Goal: Task Accomplishment & Management: Manage account settings

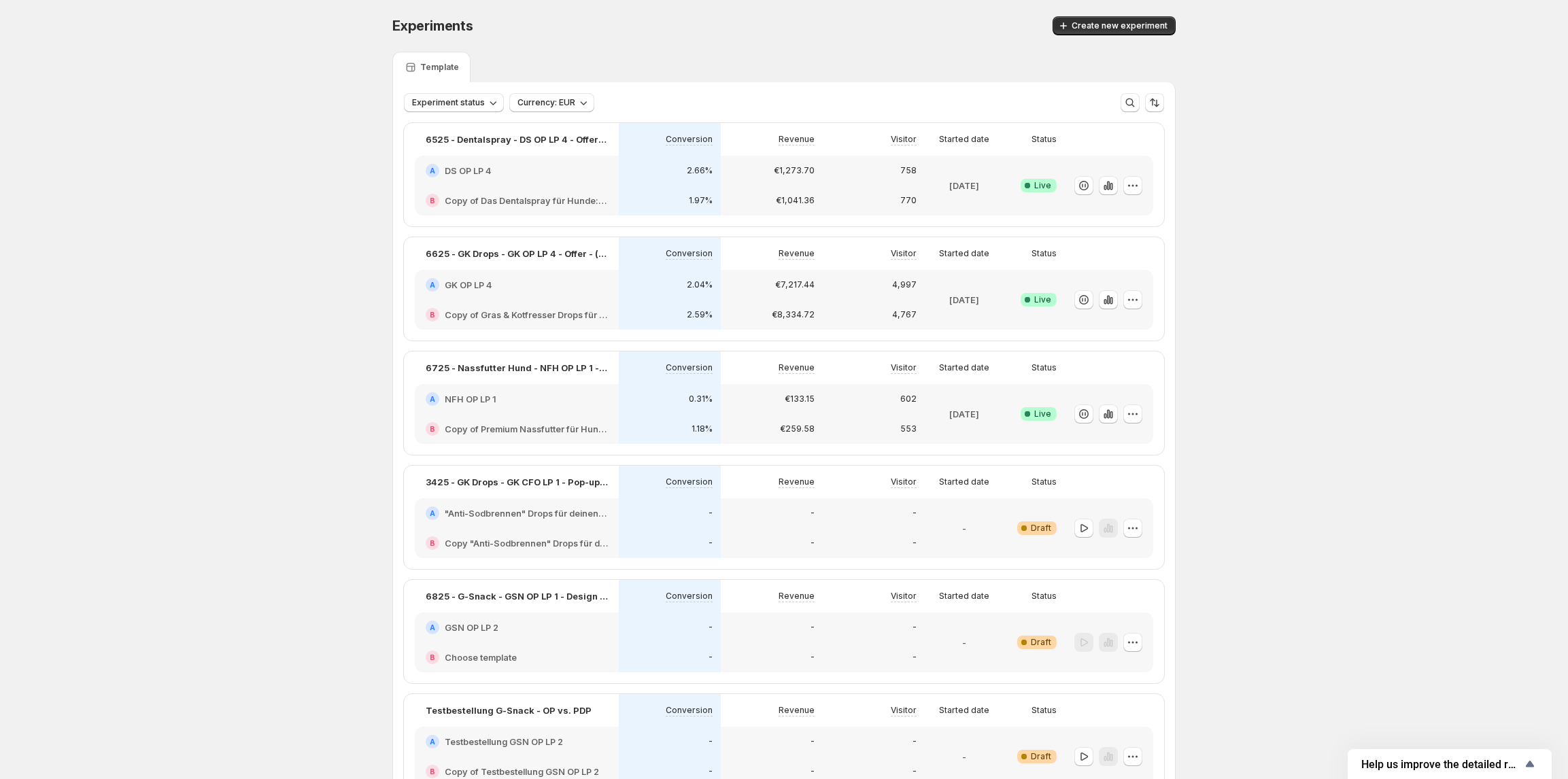
click at [499, 632] on h2 "GSN OP LP 2" at bounding box center [472, 628] width 54 height 14
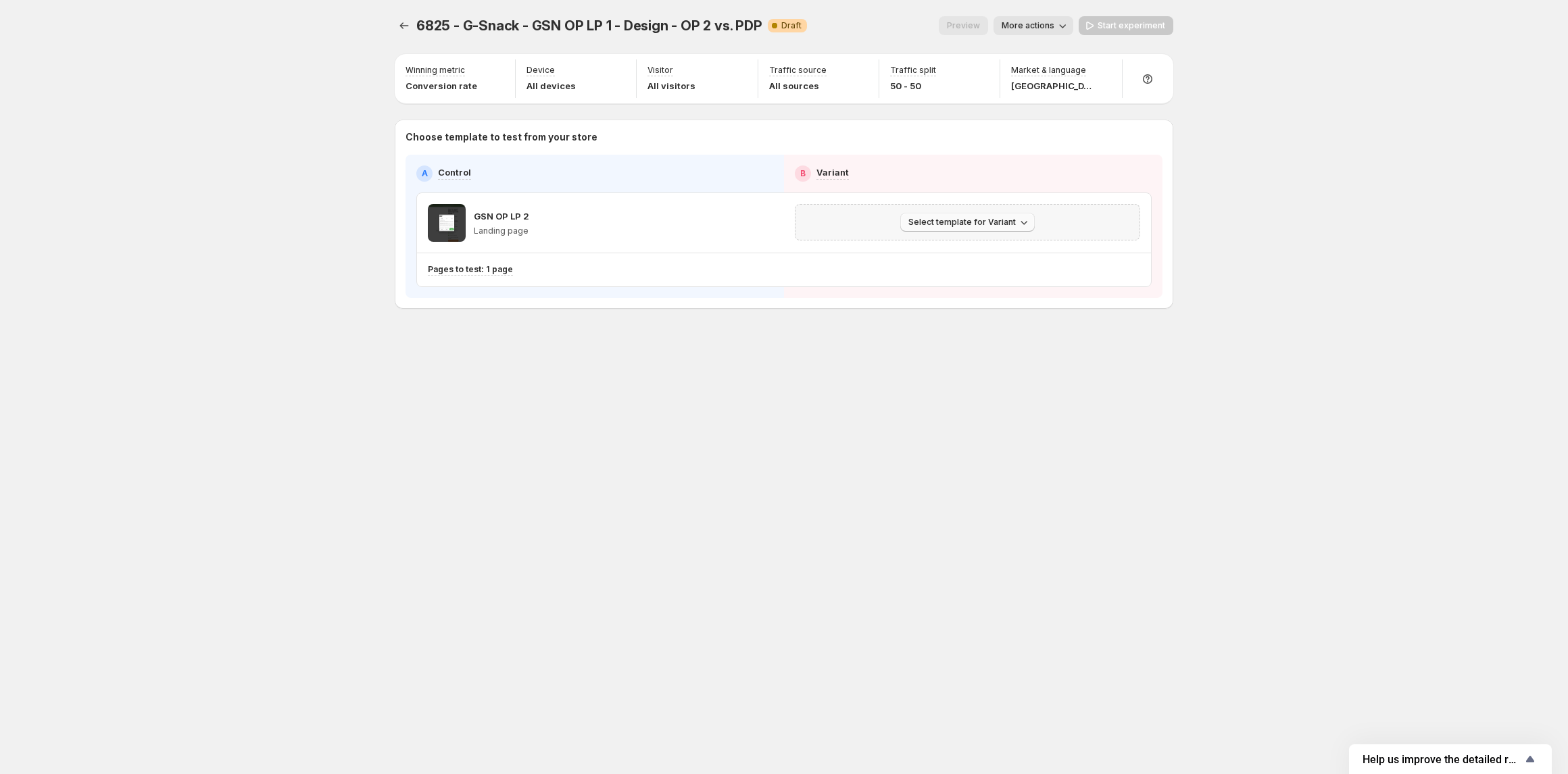
click at [946, 225] on span "Select template for Variant" at bounding box center [962, 222] width 107 height 11
click at [969, 251] on span "Select an existing template" at bounding box center [957, 251] width 114 height 11
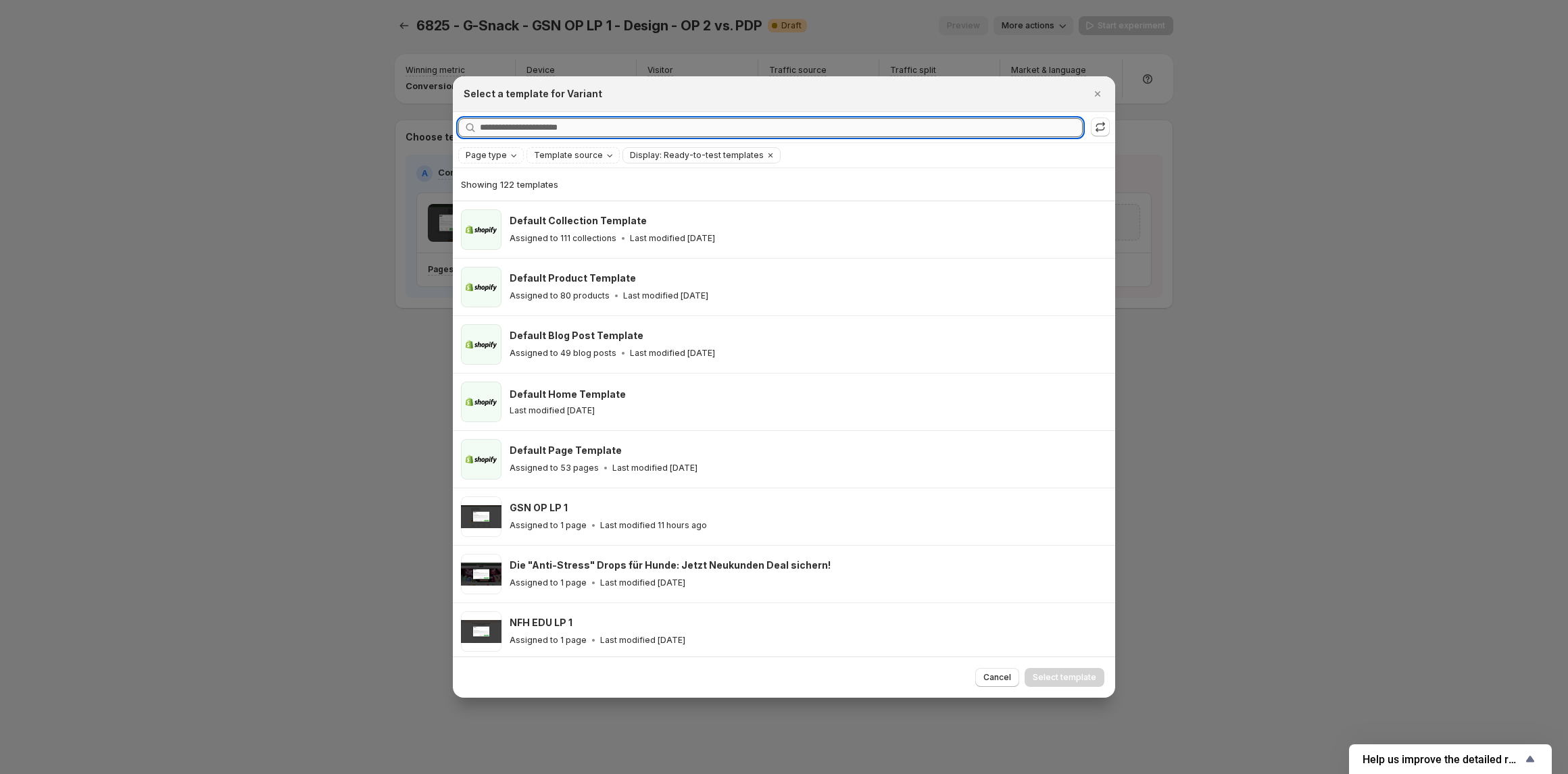
click at [614, 126] on input "Searching all templates" at bounding box center [781, 127] width 603 height 19
paste input "*******"
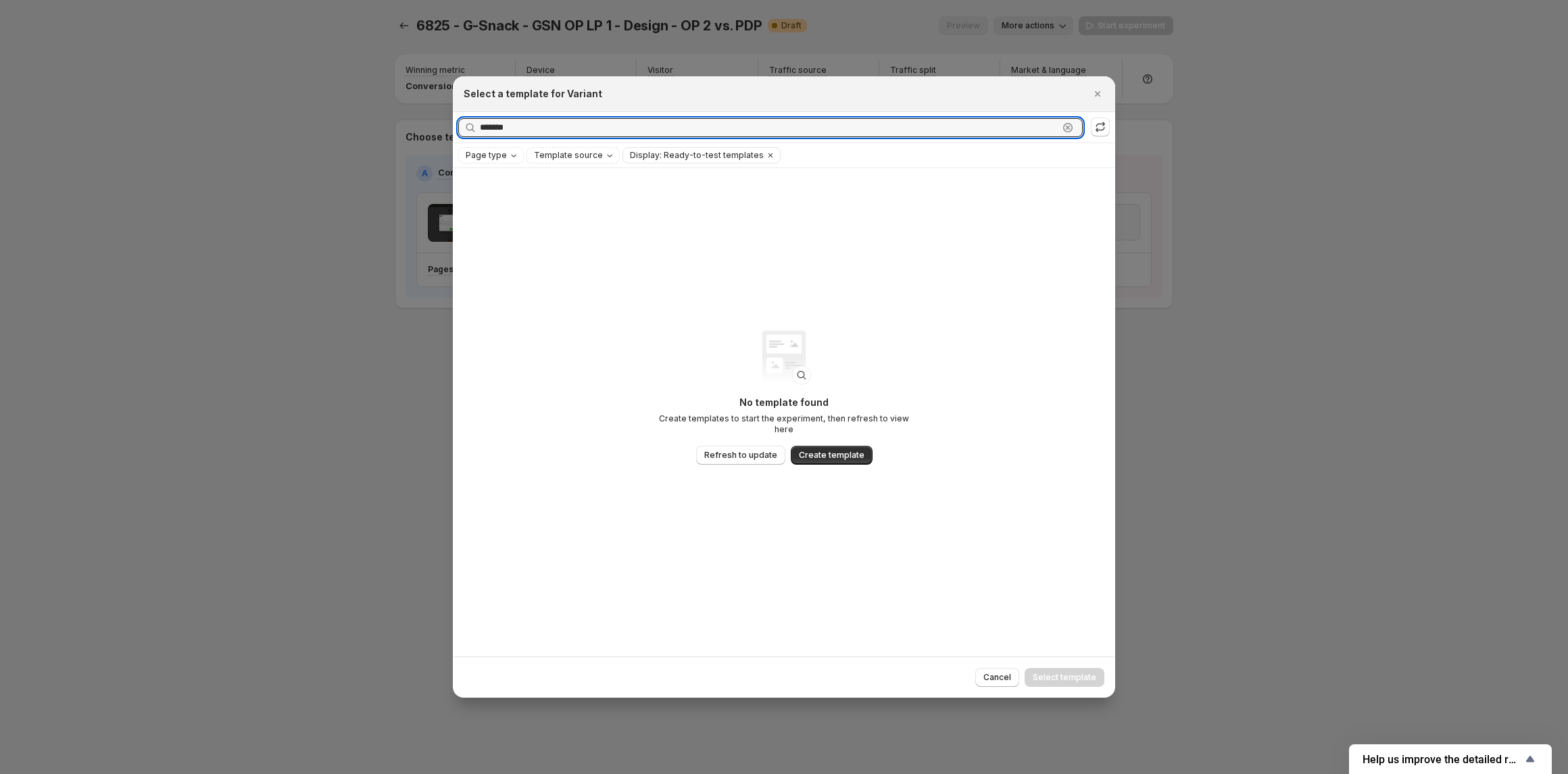
type input "*******"
click at [358, 128] on div at bounding box center [784, 387] width 1568 height 774
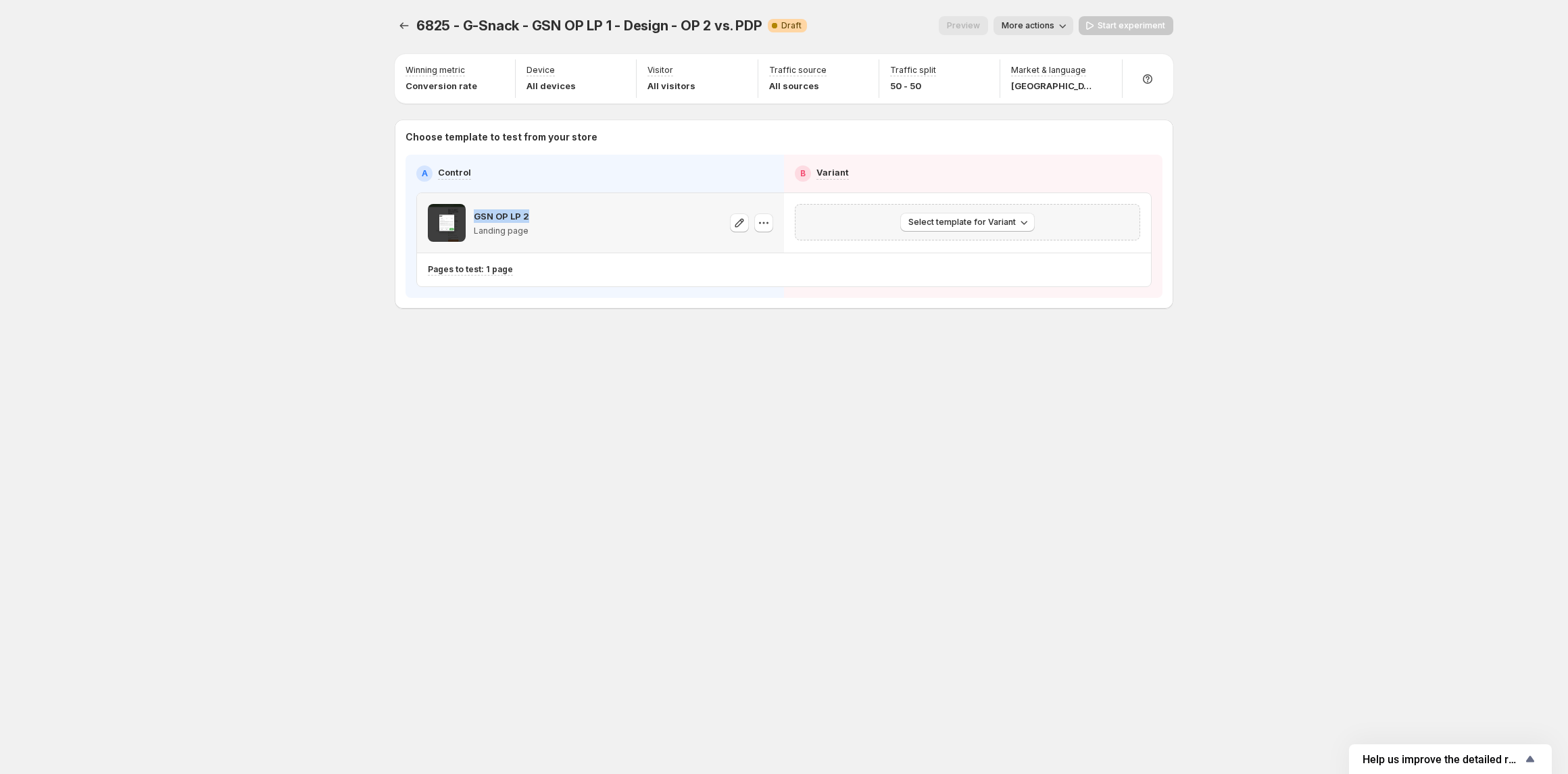
drag, startPoint x: 539, startPoint y: 214, endPoint x: 475, endPoint y: 218, distance: 64.1
click at [475, 218] on div "GSN OP LP 2 Landing page" at bounding box center [600, 223] width 345 height 38
copy p "GSN OP LP 2"
click at [404, 22] on icon "Experiments" at bounding box center [404, 25] width 14 height 14
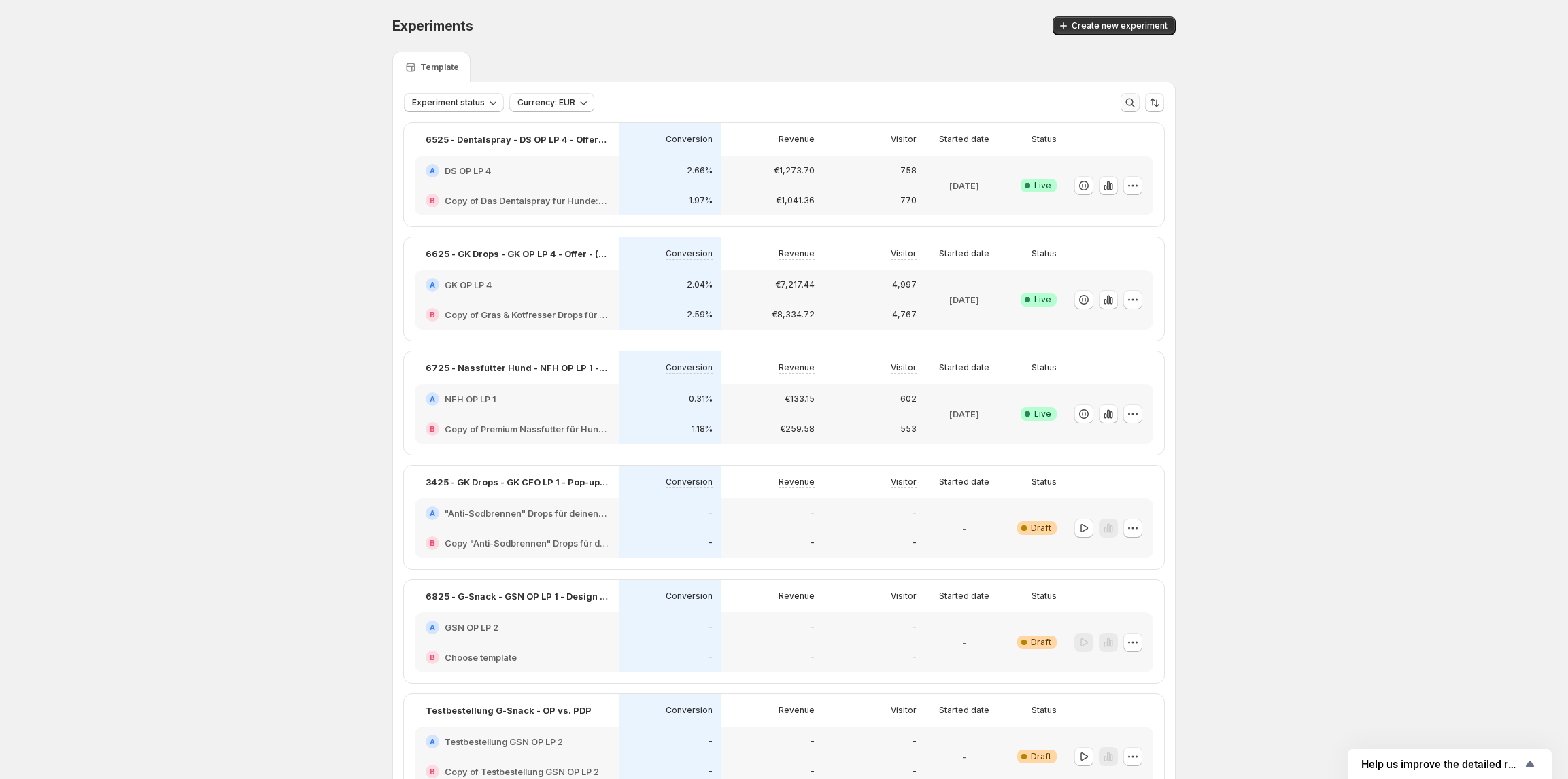
click at [1136, 105] on icon "button" at bounding box center [1130, 103] width 14 height 14
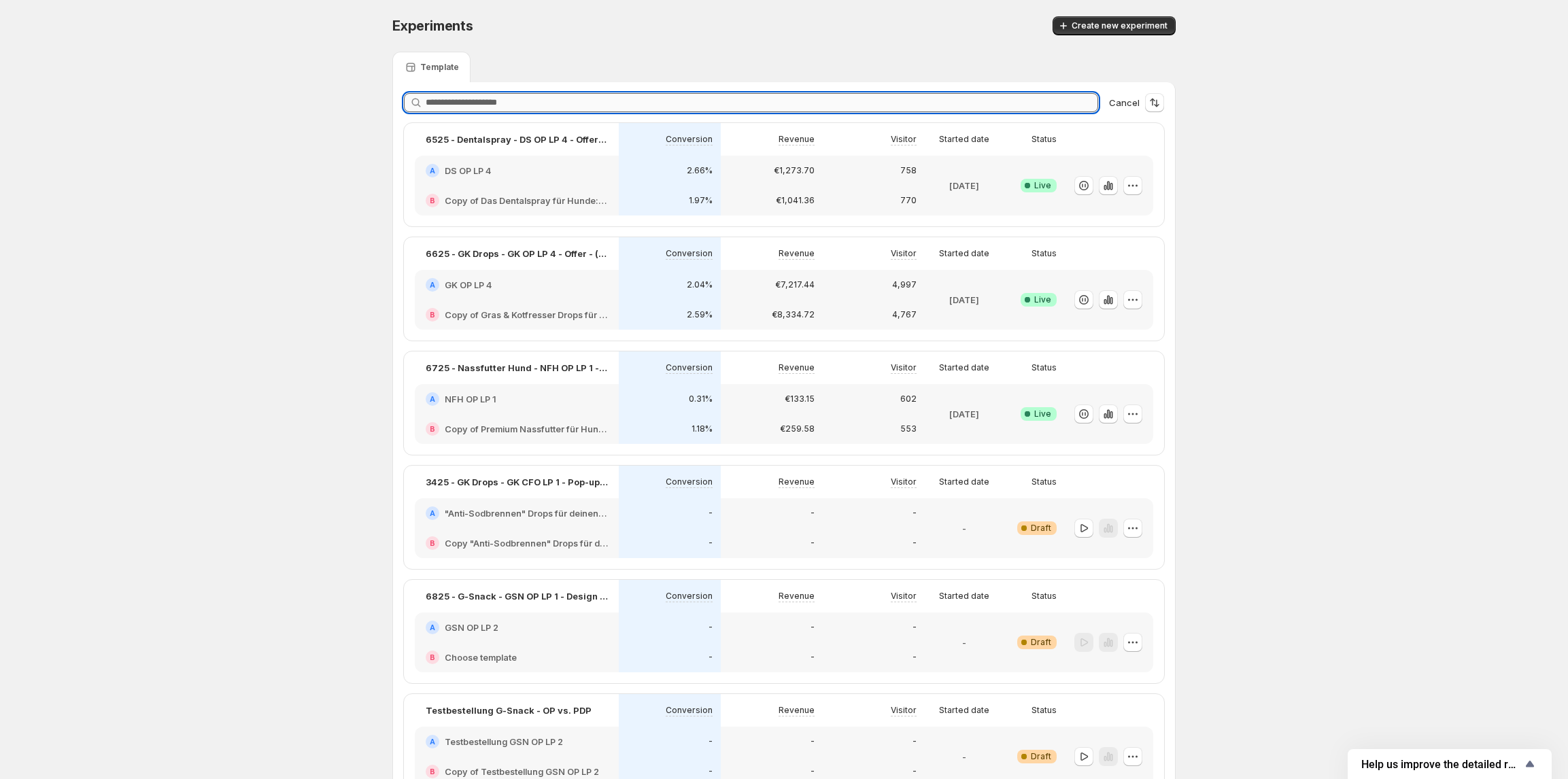
click at [854, 103] on input "text" at bounding box center [762, 103] width 673 height 19
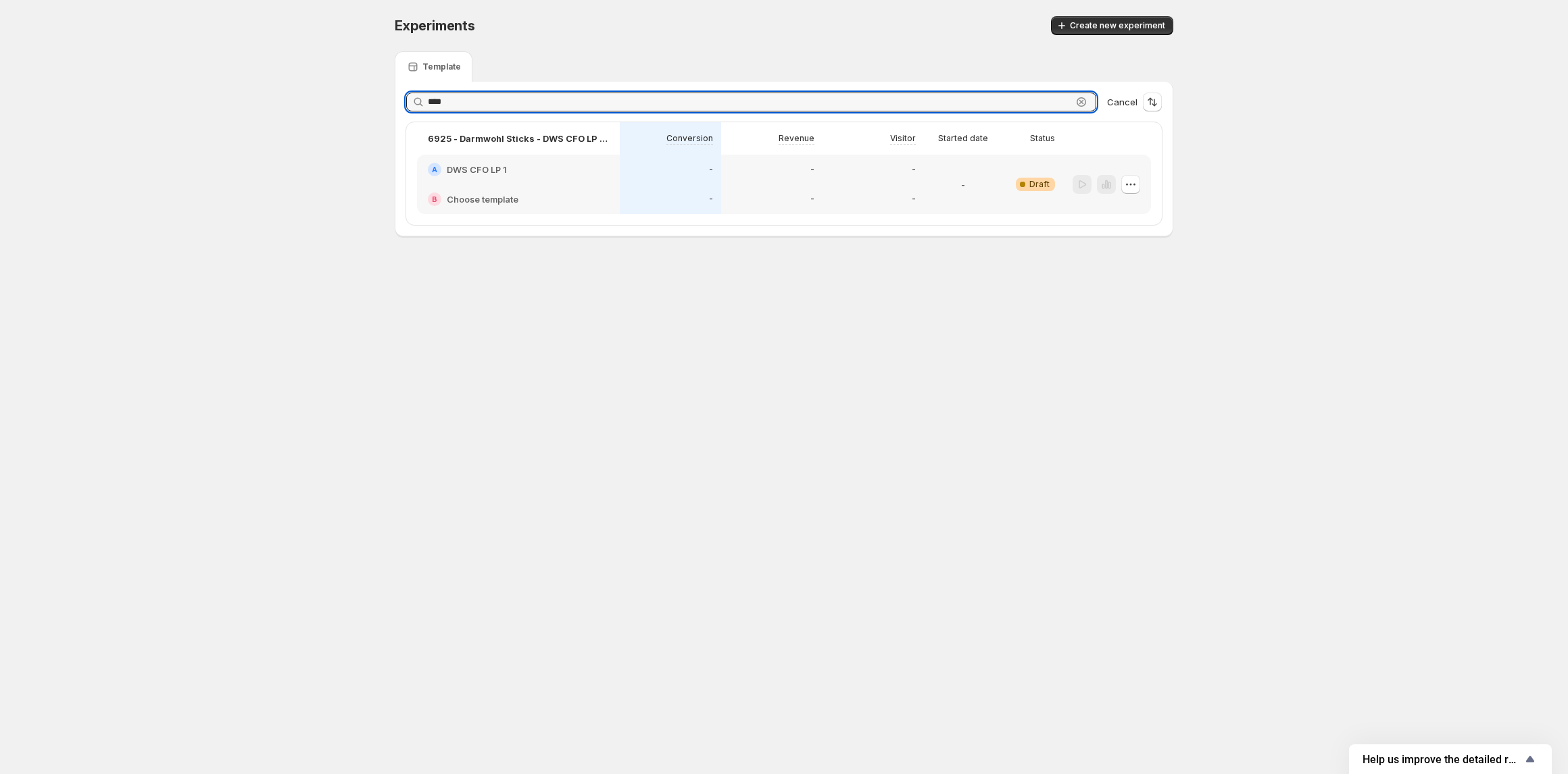
type input "****"
click at [574, 146] on div "6925 - Darmwohl Sticks - DWS CFO LP 1 - Offer - CFO vs. Standard" at bounding box center [518, 138] width 181 height 16
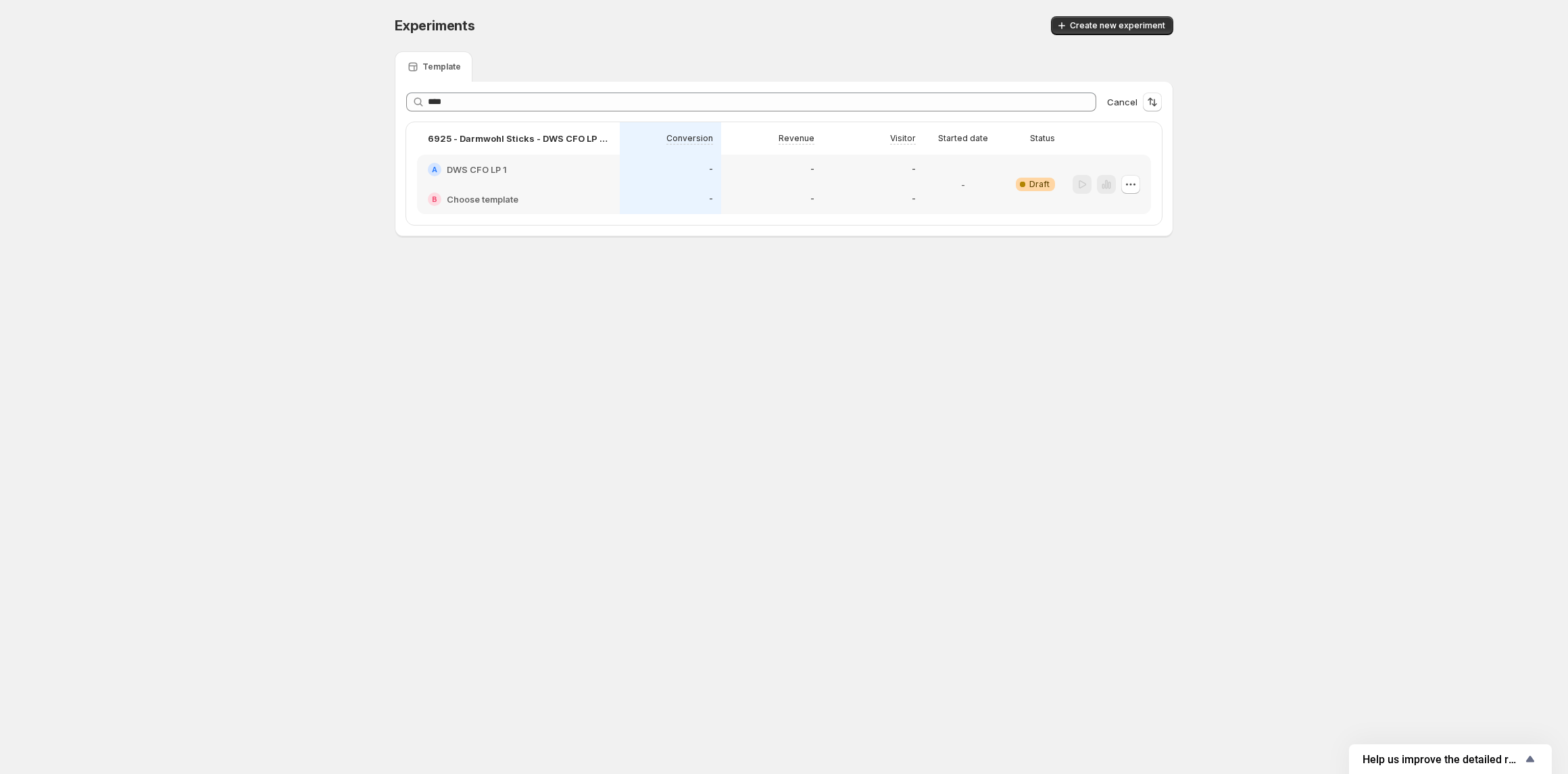
click at [559, 171] on div "A DWS CFO LP 1" at bounding box center [518, 169] width 181 height 14
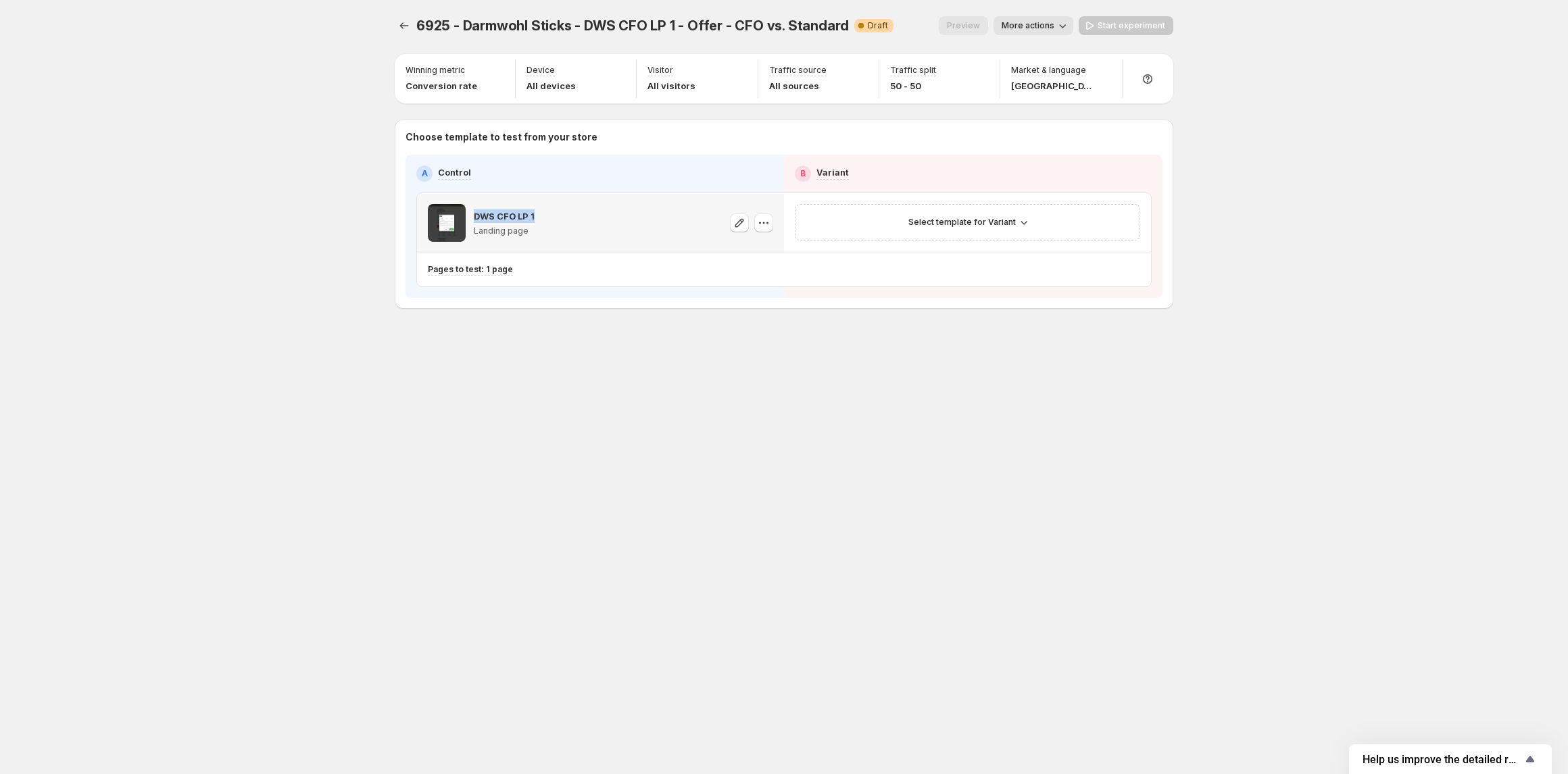
drag, startPoint x: 542, startPoint y: 214, endPoint x: 475, endPoint y: 217, distance: 67.1
click at [475, 217] on div "DWS CFO LP 1 Landing page" at bounding box center [600, 223] width 345 height 38
copy p "DWS CFO LP 1"
click at [1284, 119] on div "6925 - Darmwohl Sticks - DWS CFO LP 1 - Offer - CFO vs. Standard. This page is …" at bounding box center [784, 387] width 1568 height 774
click at [407, 25] on icon "Experiments" at bounding box center [404, 25] width 14 height 14
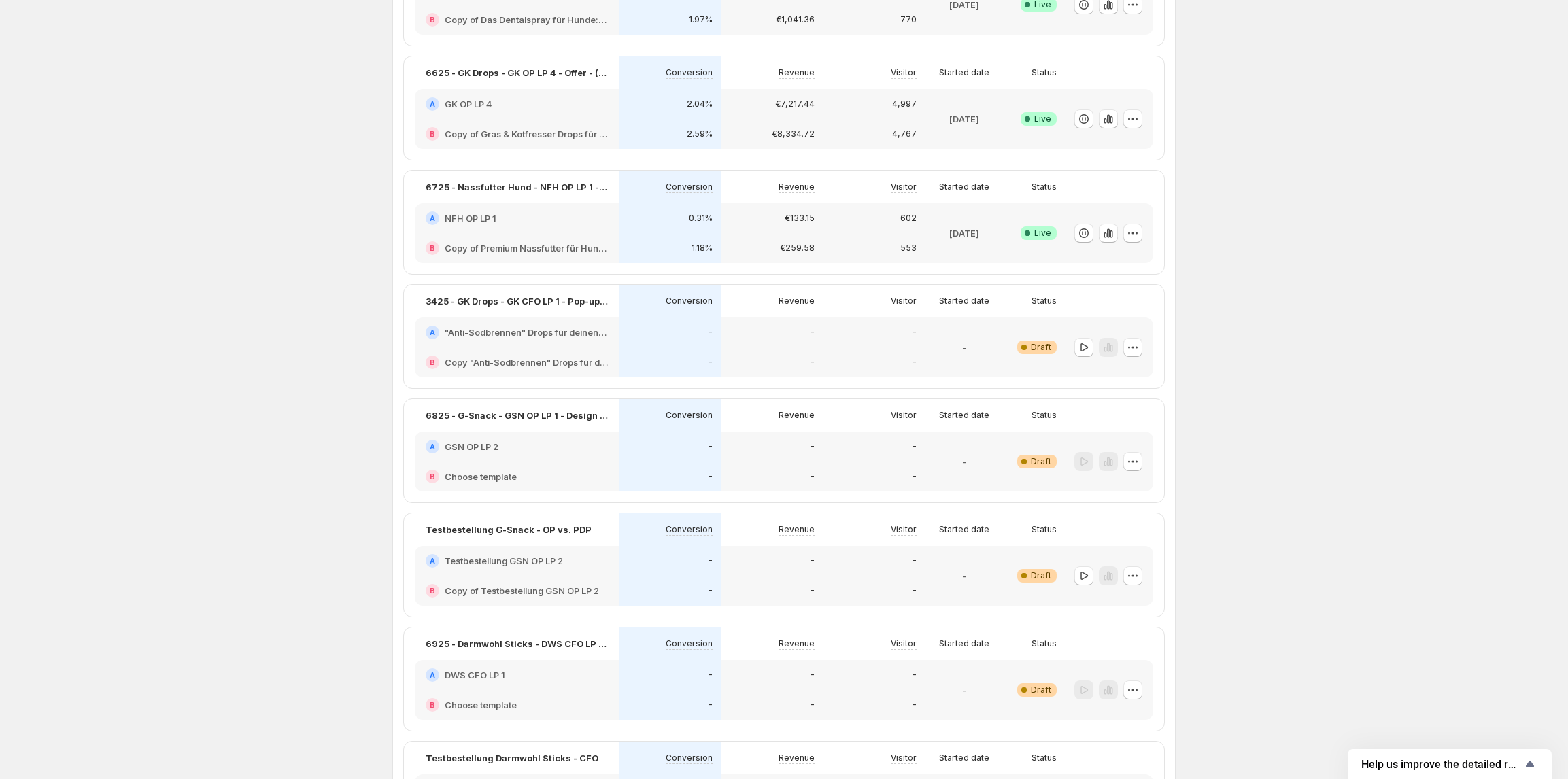
scroll to position [272, 0]
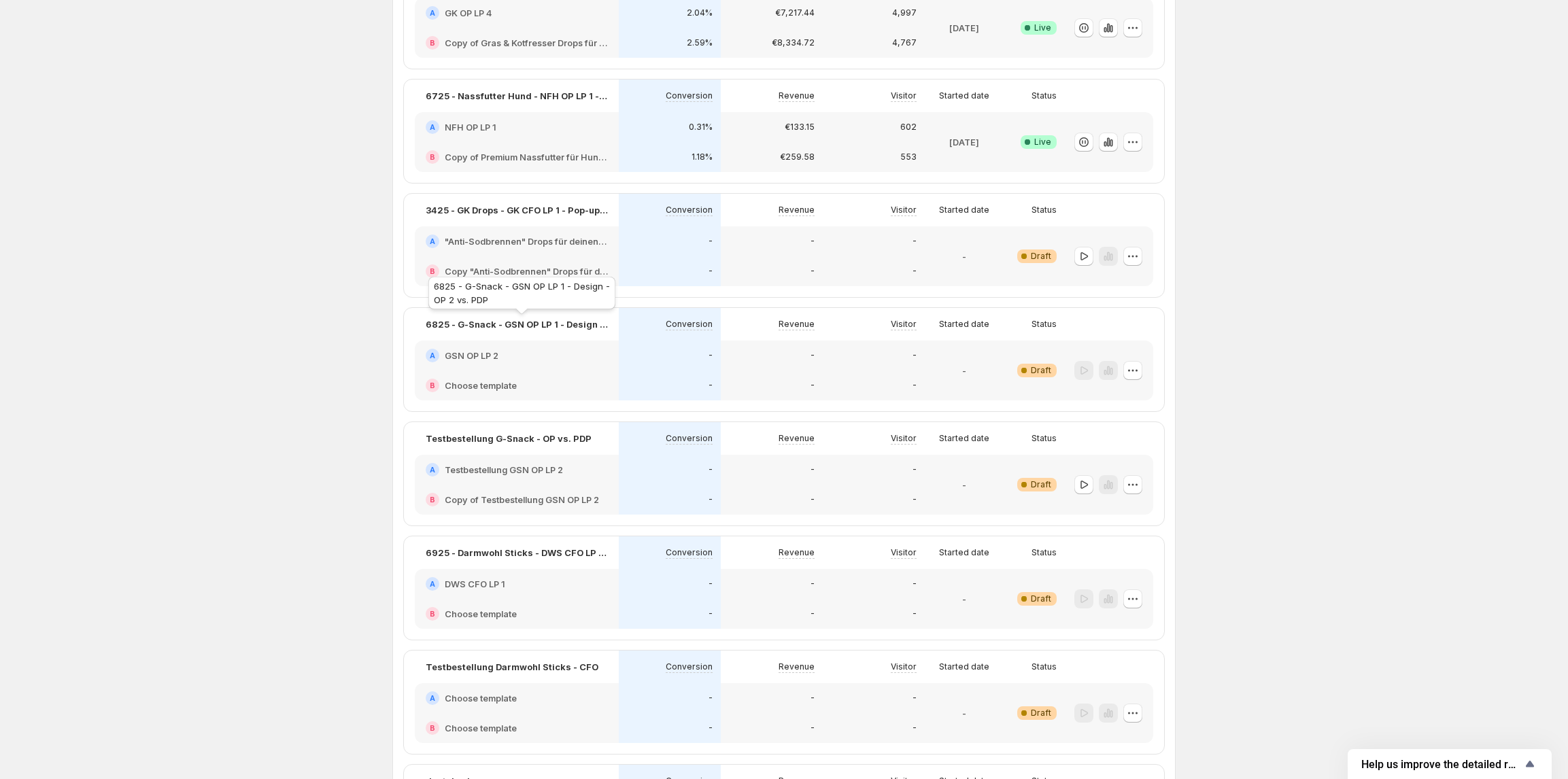
click at [561, 328] on p "6825 - G-Snack - GSN OP LP 1 - Design - OP 2 vs. PDP" at bounding box center [517, 324] width 182 height 14
click at [499, 359] on h2 "GSN OP LP 2" at bounding box center [472, 355] width 54 height 14
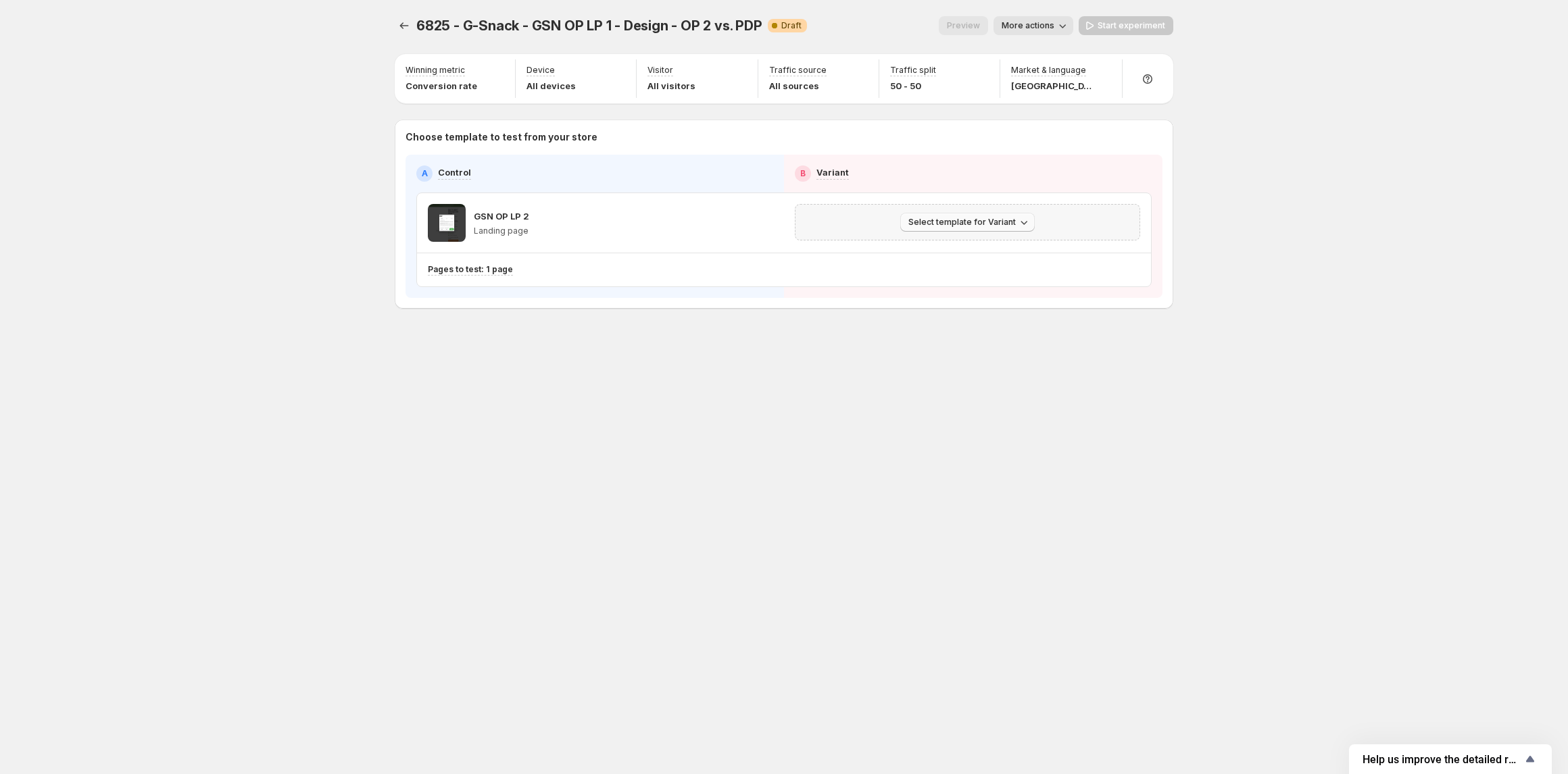
click at [925, 224] on span "Select template for Variant" at bounding box center [962, 222] width 107 height 11
click at [958, 246] on span "Select an existing template" at bounding box center [957, 251] width 114 height 11
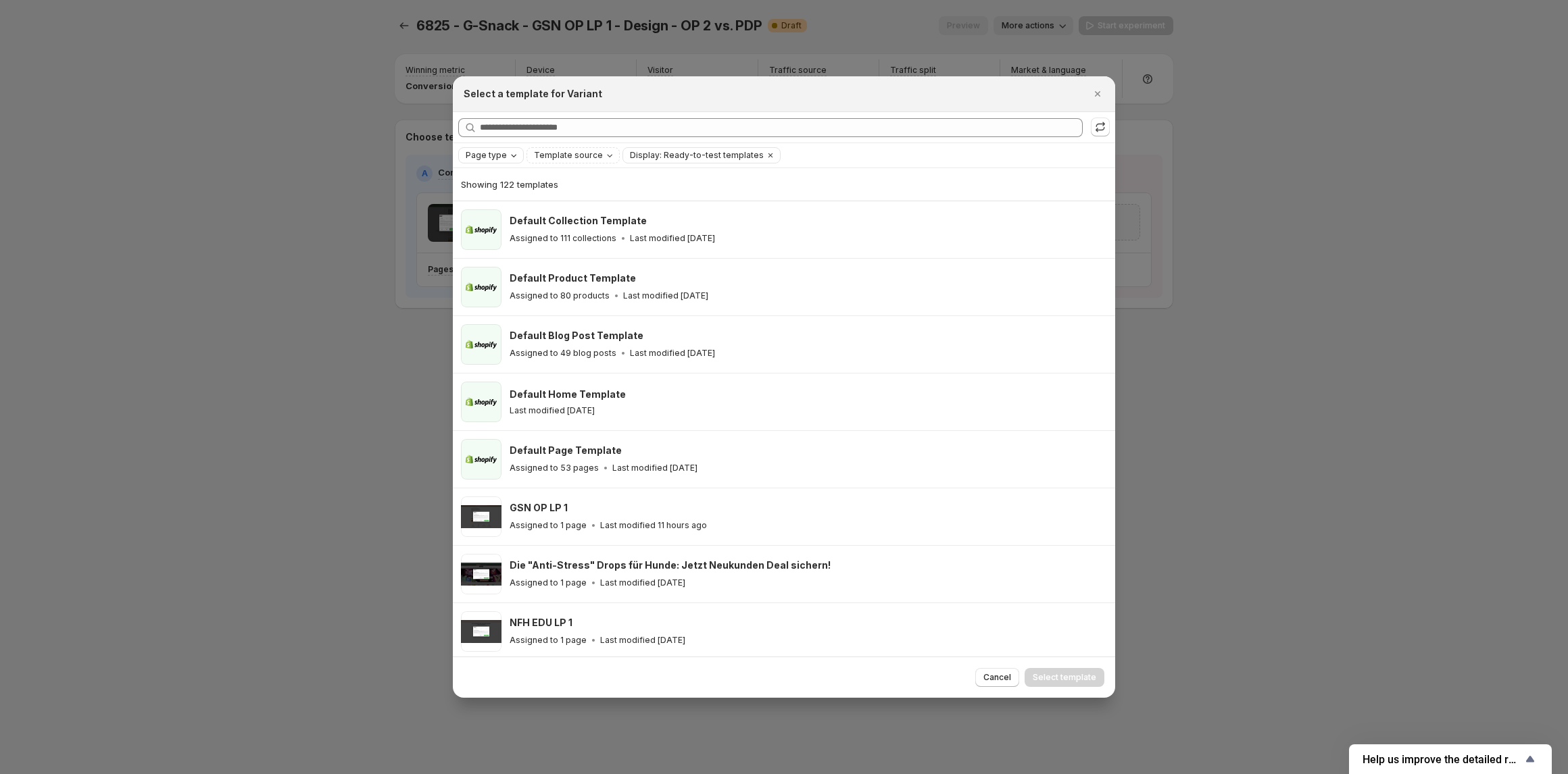
click at [496, 158] on span "Page type" at bounding box center [486, 155] width 41 height 11
click at [519, 229] on span "Collection page" at bounding box center [517, 229] width 67 height 11
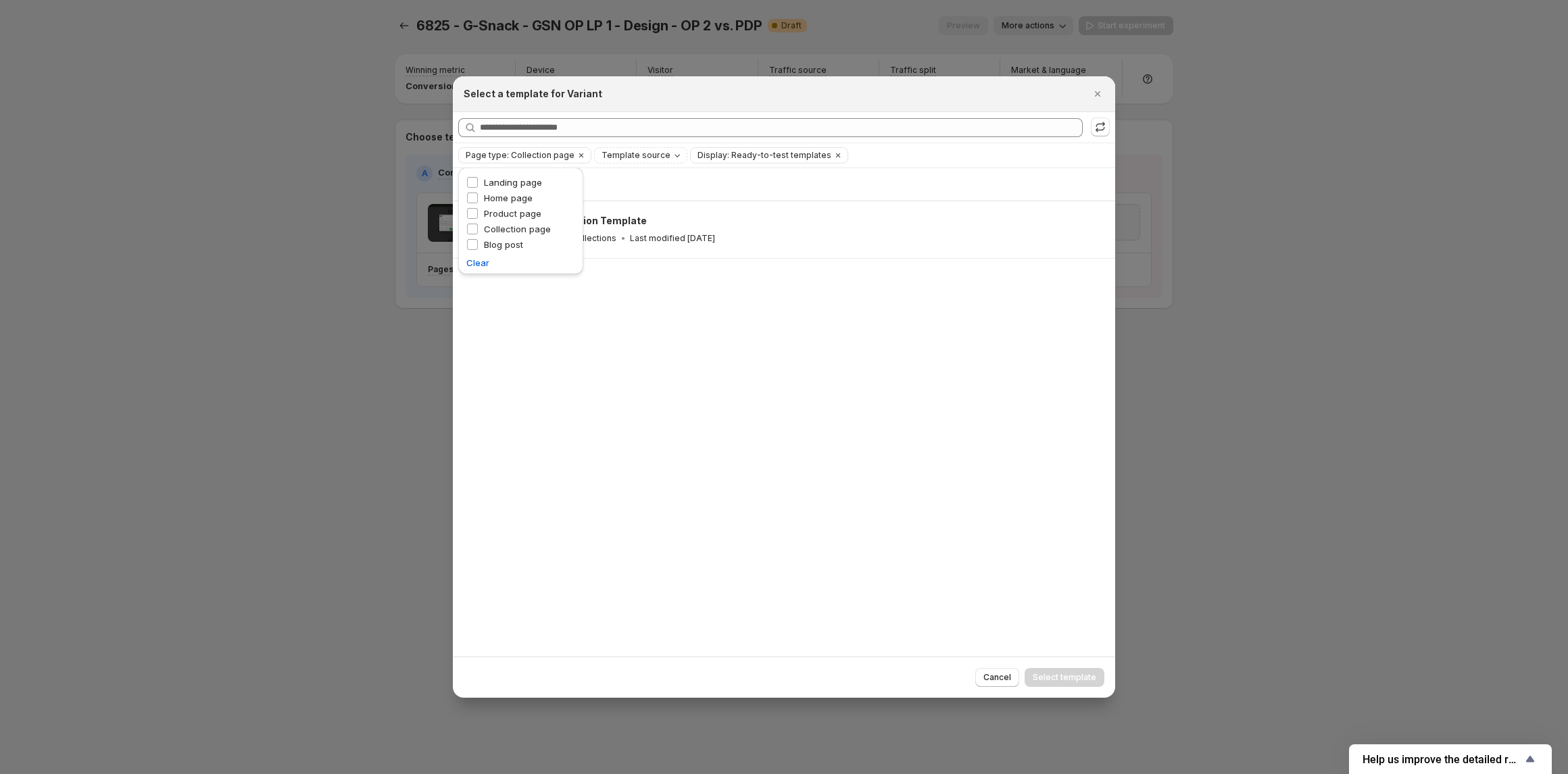
click at [685, 318] on div "Showing 1 template Default Collection Template Assigned to 111 collections Last…" at bounding box center [784, 412] width 662 height 488
click at [1101, 125] on icon ":r1ij:" at bounding box center [1100, 127] width 14 height 14
click at [579, 155] on icon "Clear" at bounding box center [581, 156] width 4 height 4
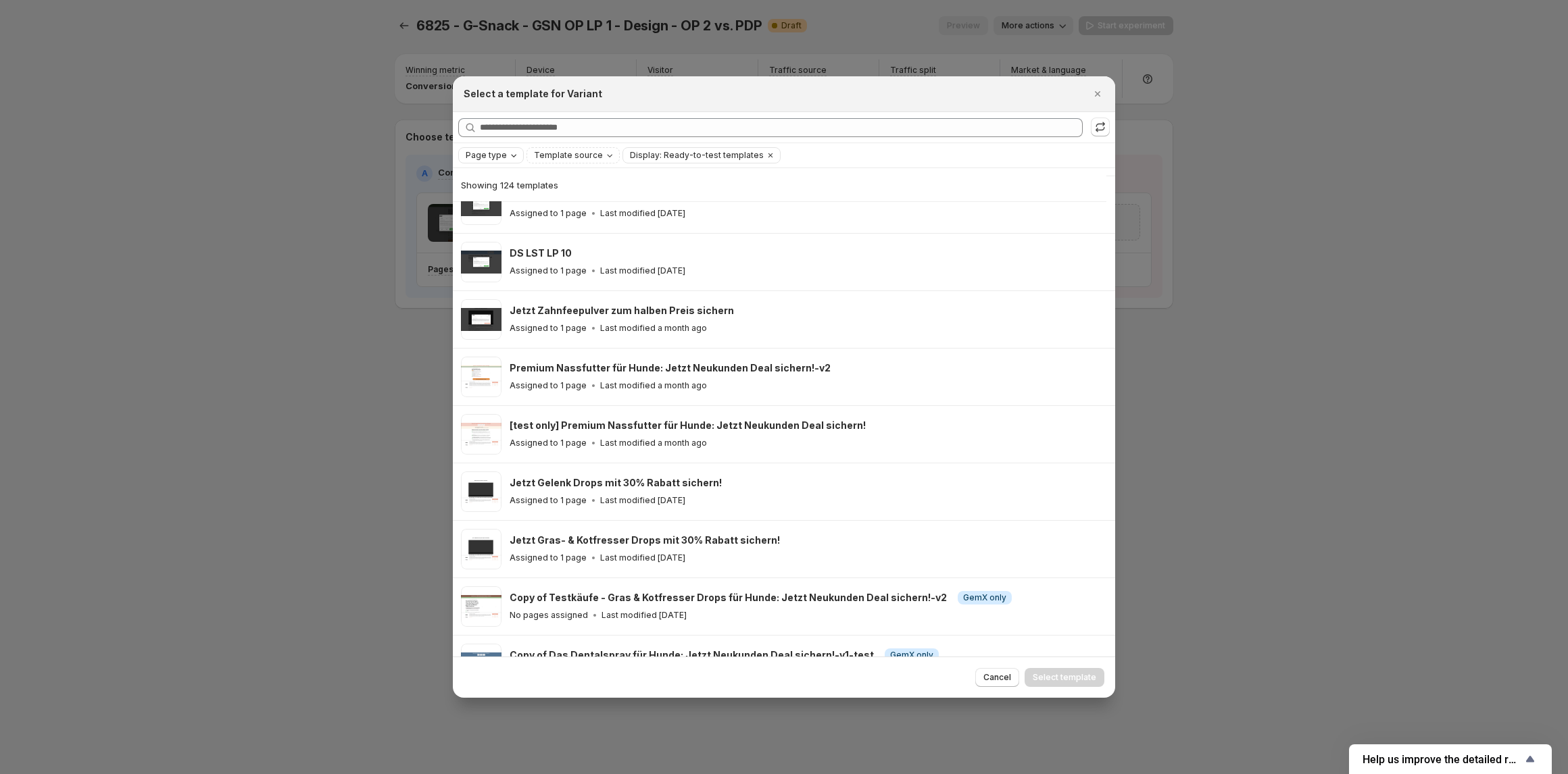
scroll to position [752, 0]
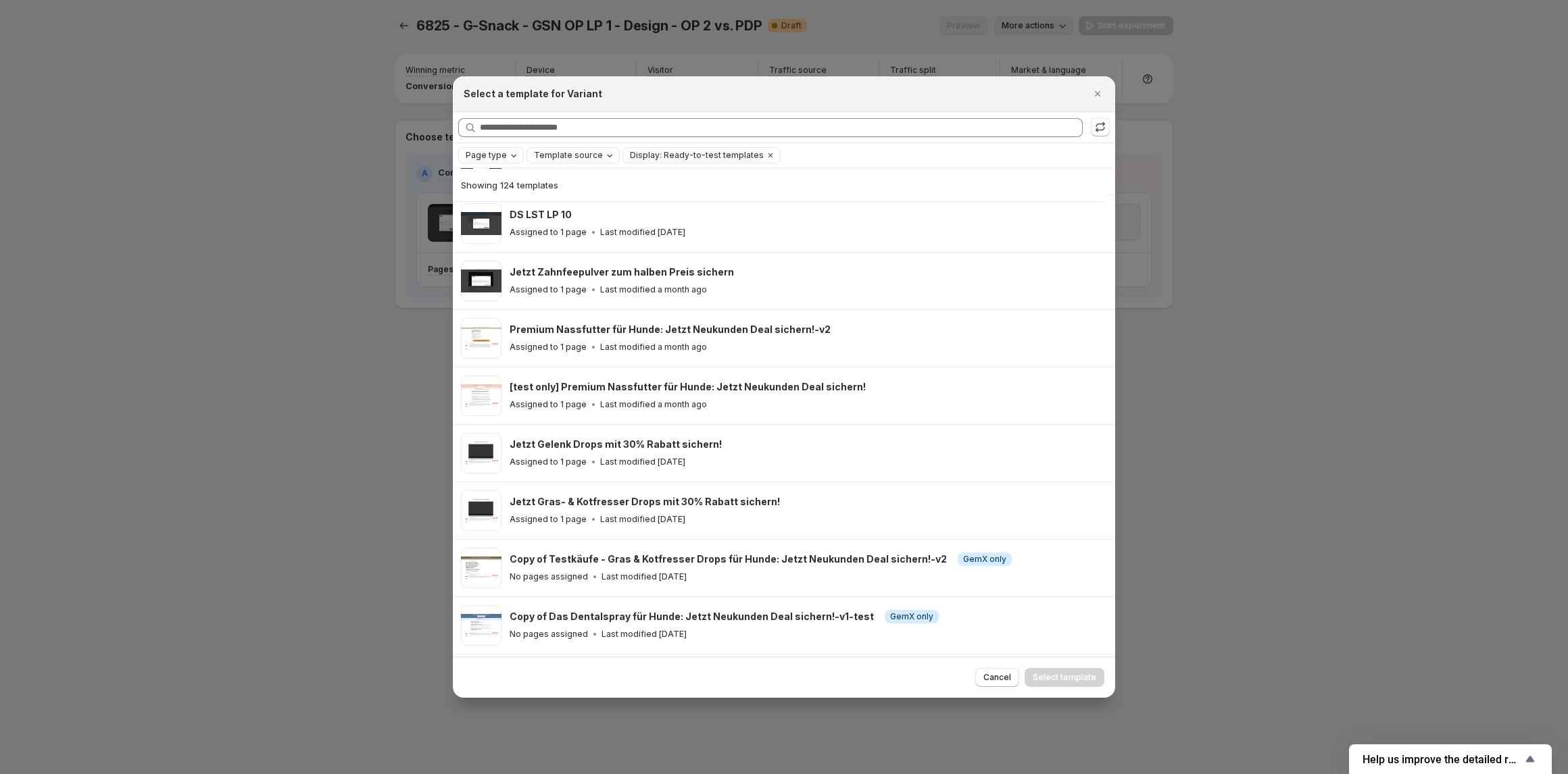
click at [572, 158] on span "Template source" at bounding box center [568, 155] width 69 height 11
click at [571, 199] on span "GemPages" at bounding box center [573, 197] width 46 height 11
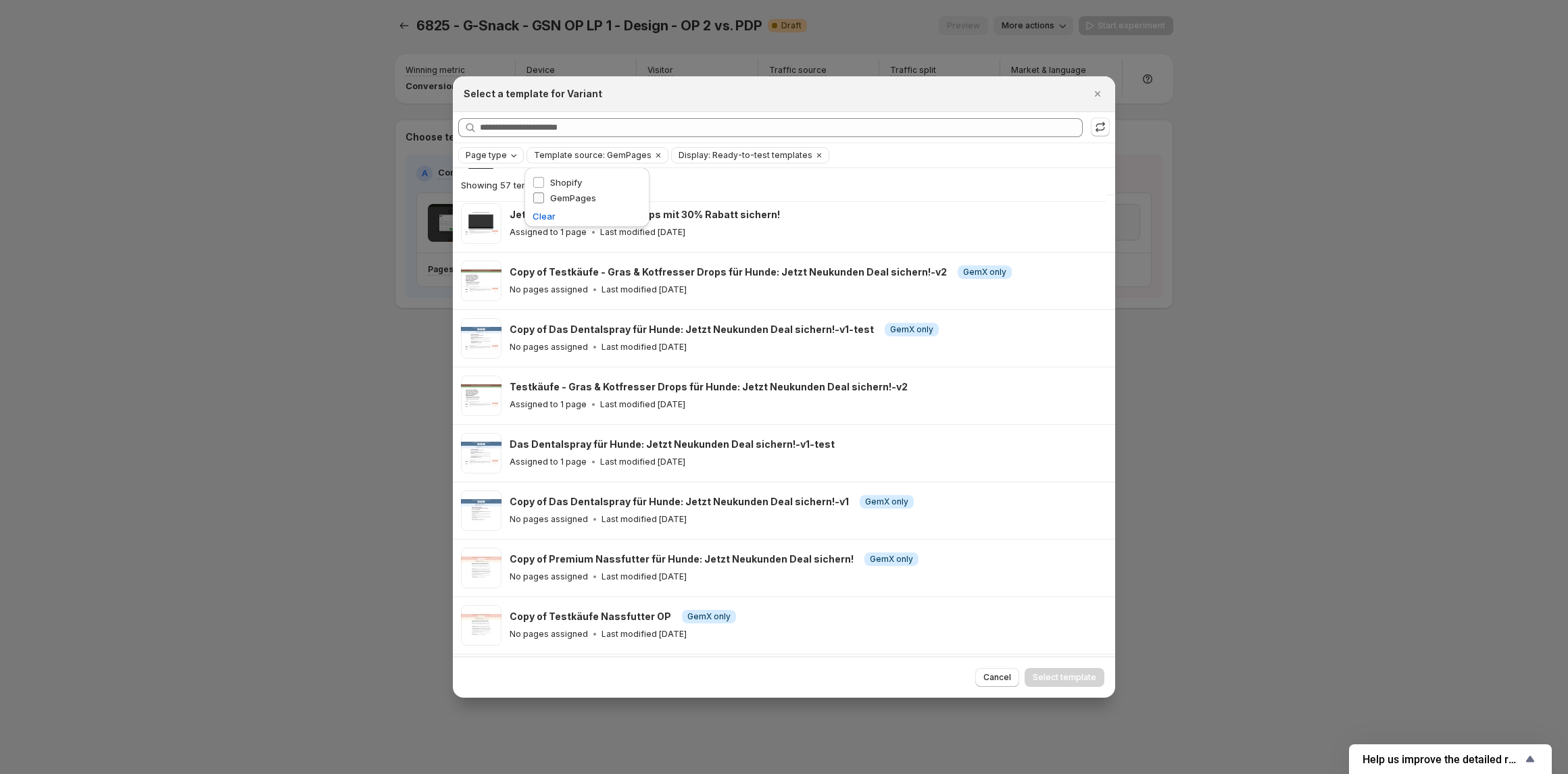
scroll to position [465, 0]
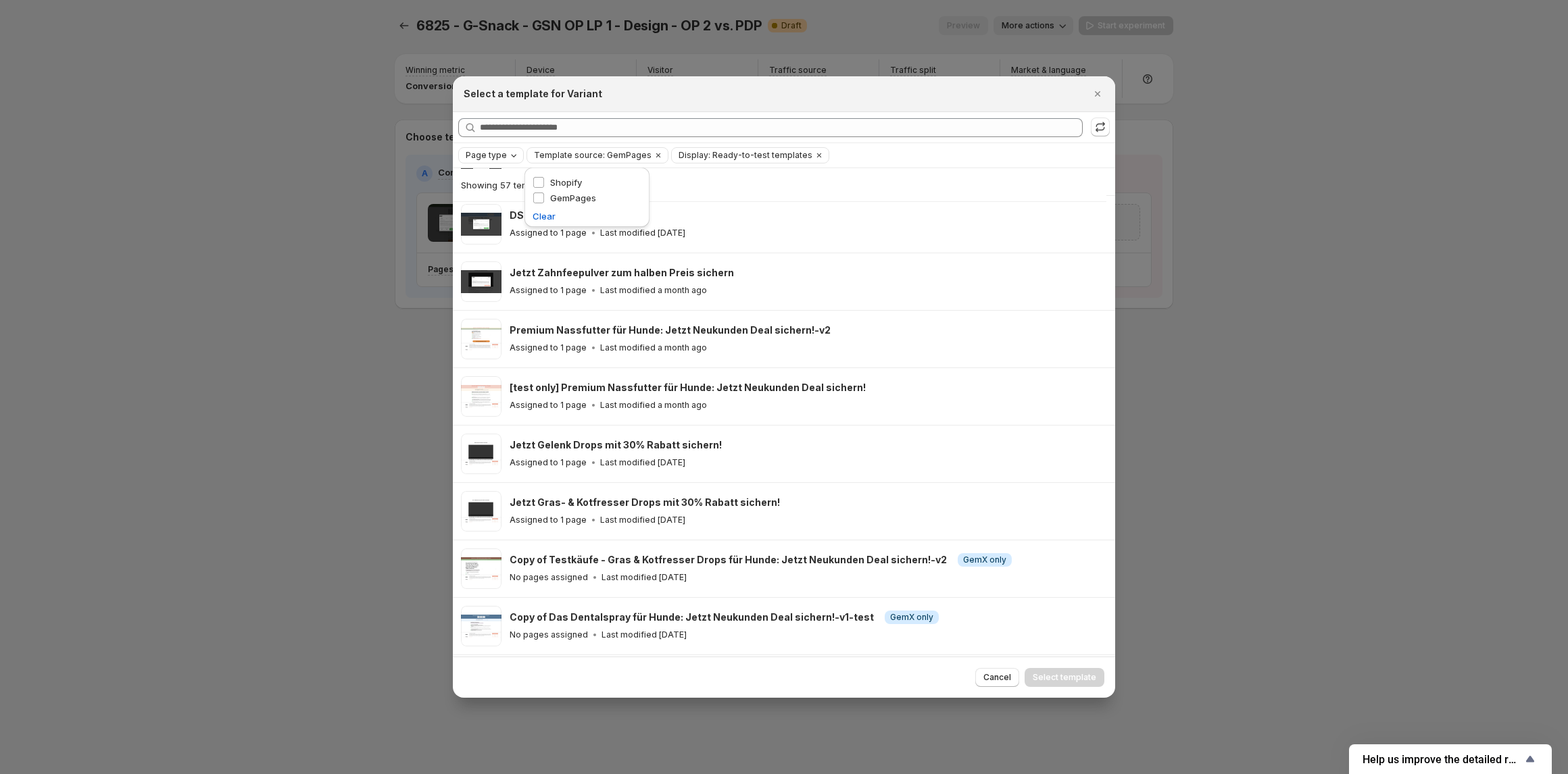
click at [1049, 158] on div "Page type Template source: GemPages Display: Ready-to-test templates Clear all" at bounding box center [784, 156] width 651 height 16
click at [1098, 132] on icon ":r1ij:" at bounding box center [1100, 127] width 14 height 14
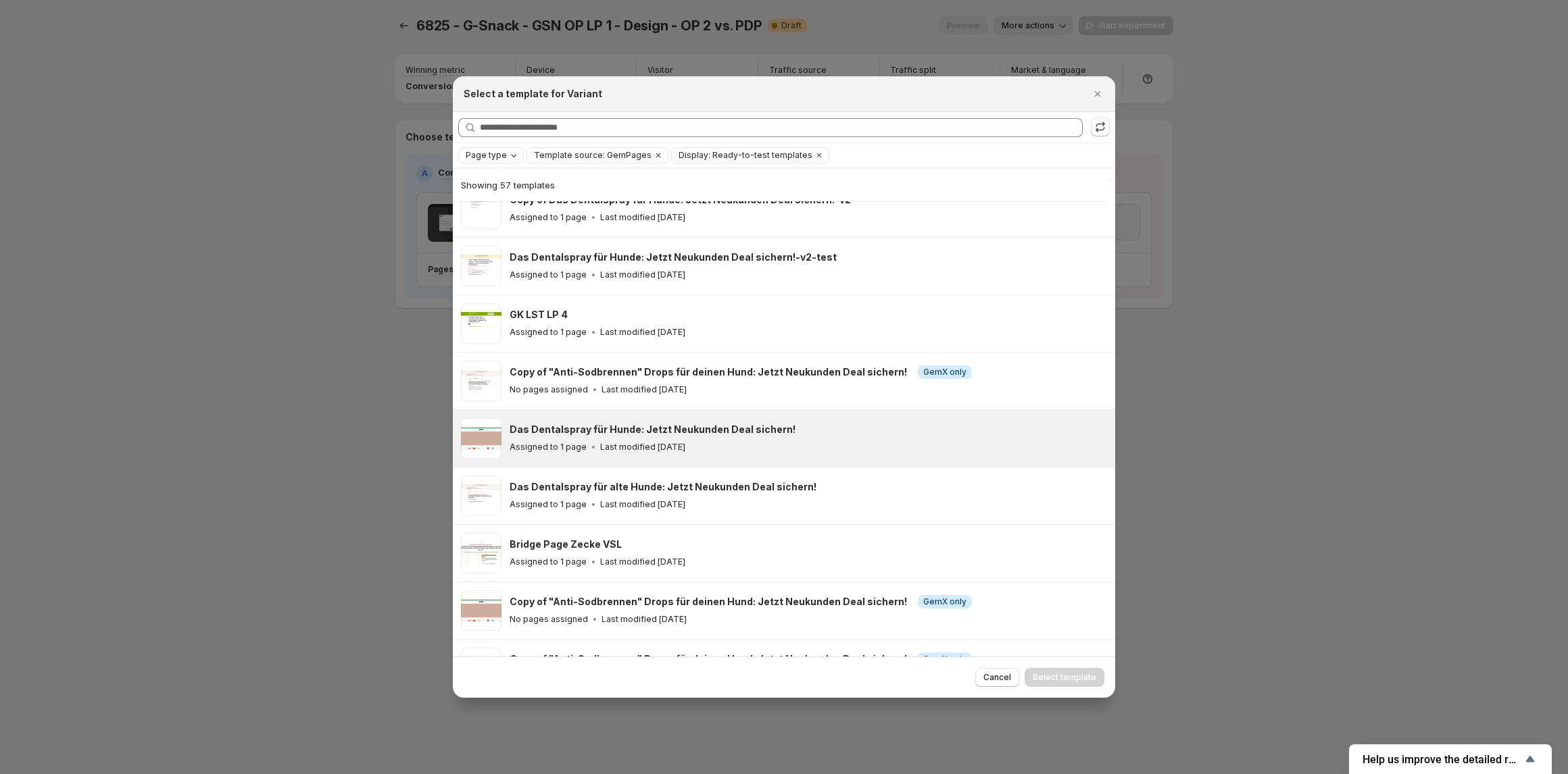
scroll to position [1834, 0]
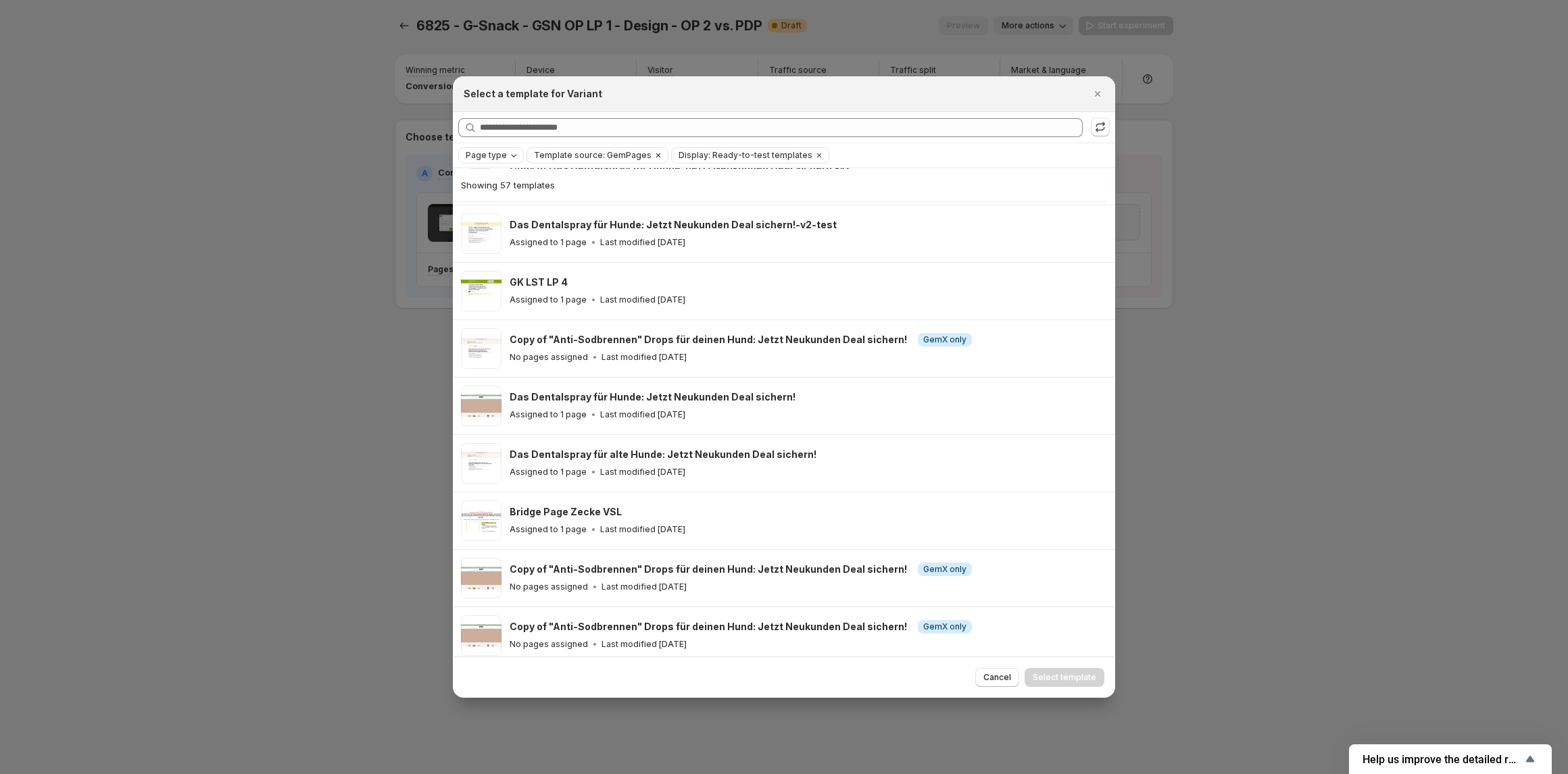
click at [653, 155] on icon "Clear" at bounding box center [658, 155] width 11 height 11
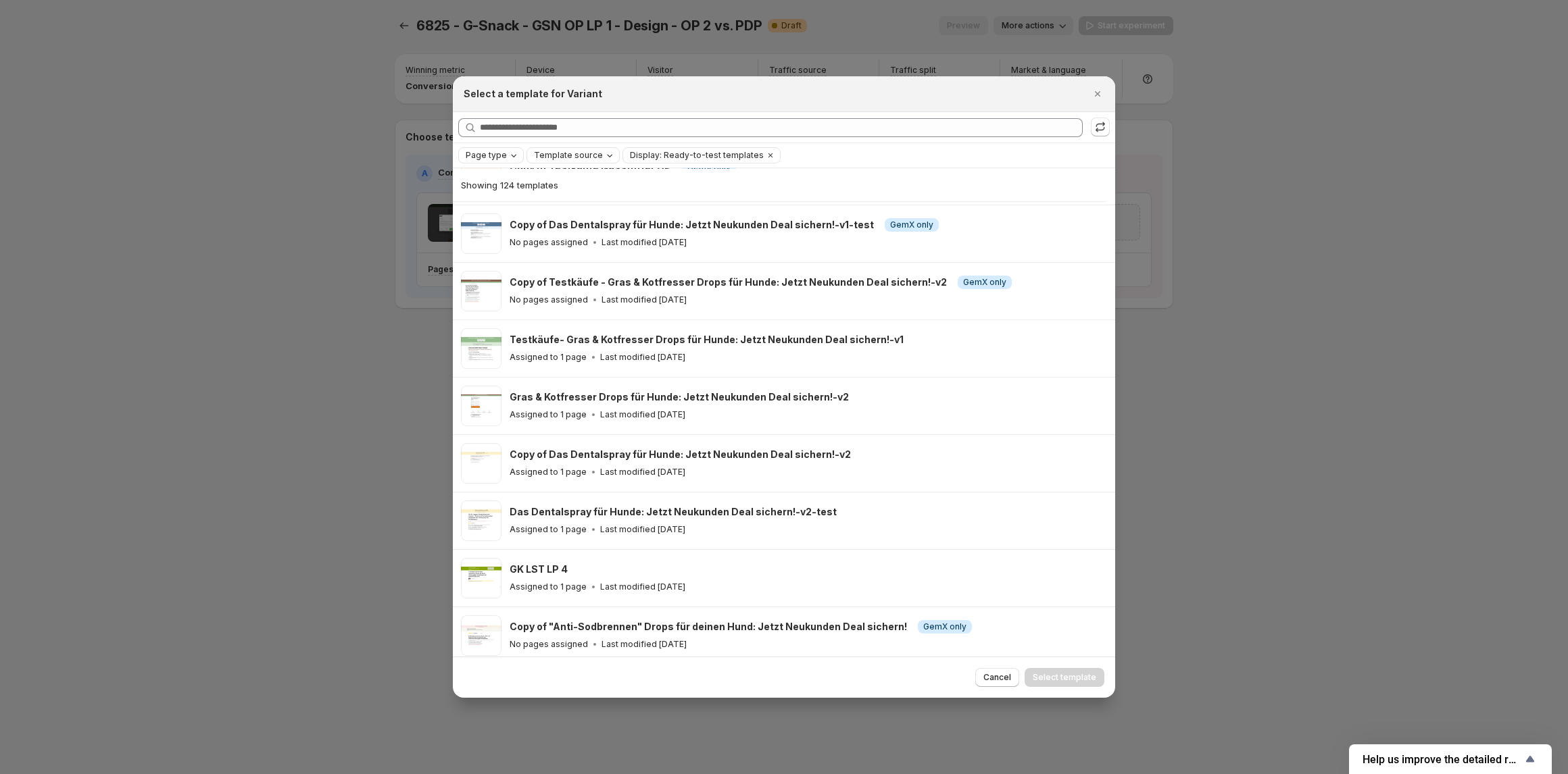
scroll to position [2122, 0]
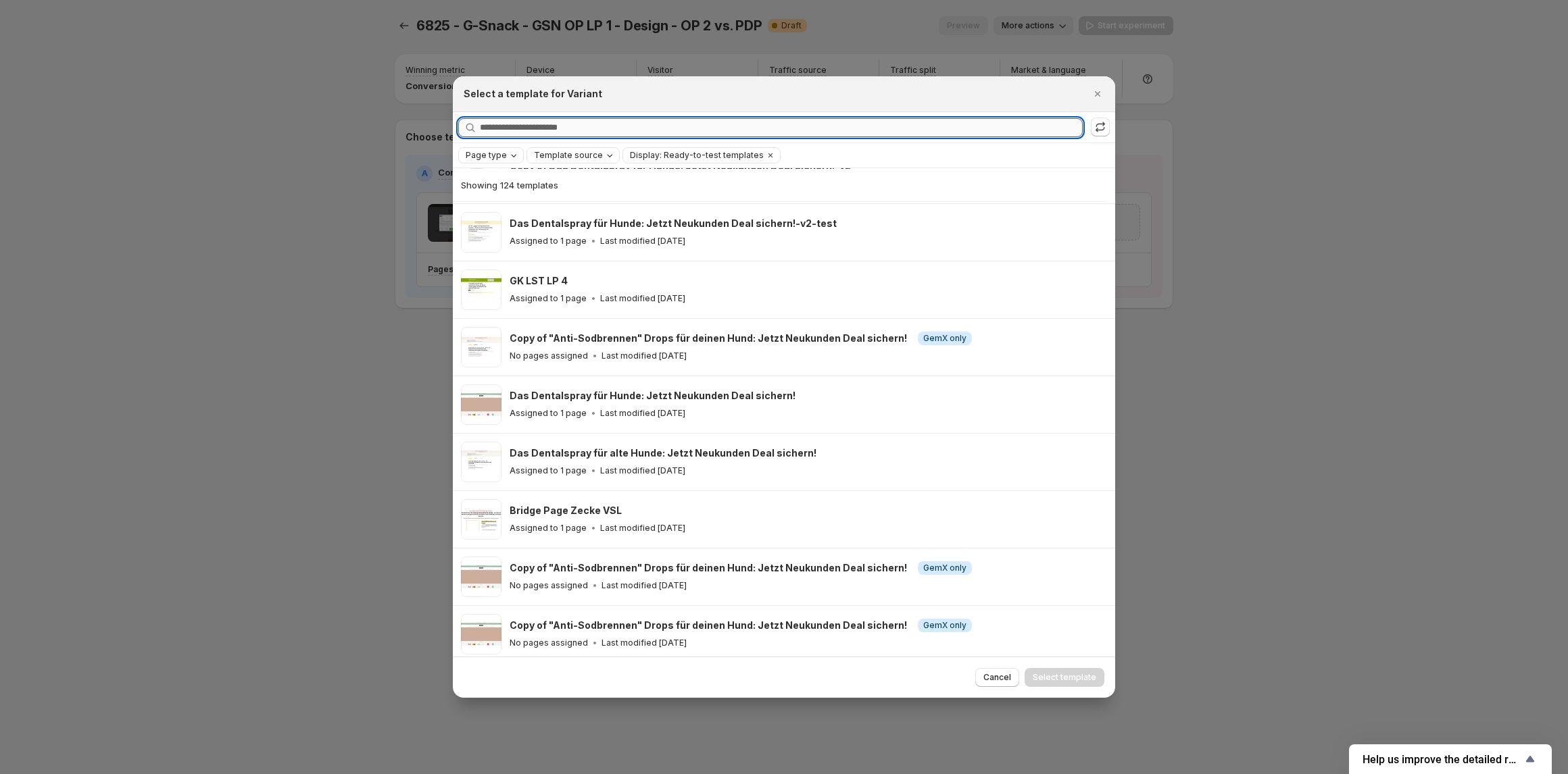
click at [632, 130] on input "Searching all templates" at bounding box center [781, 127] width 603 height 19
paste input "**********"
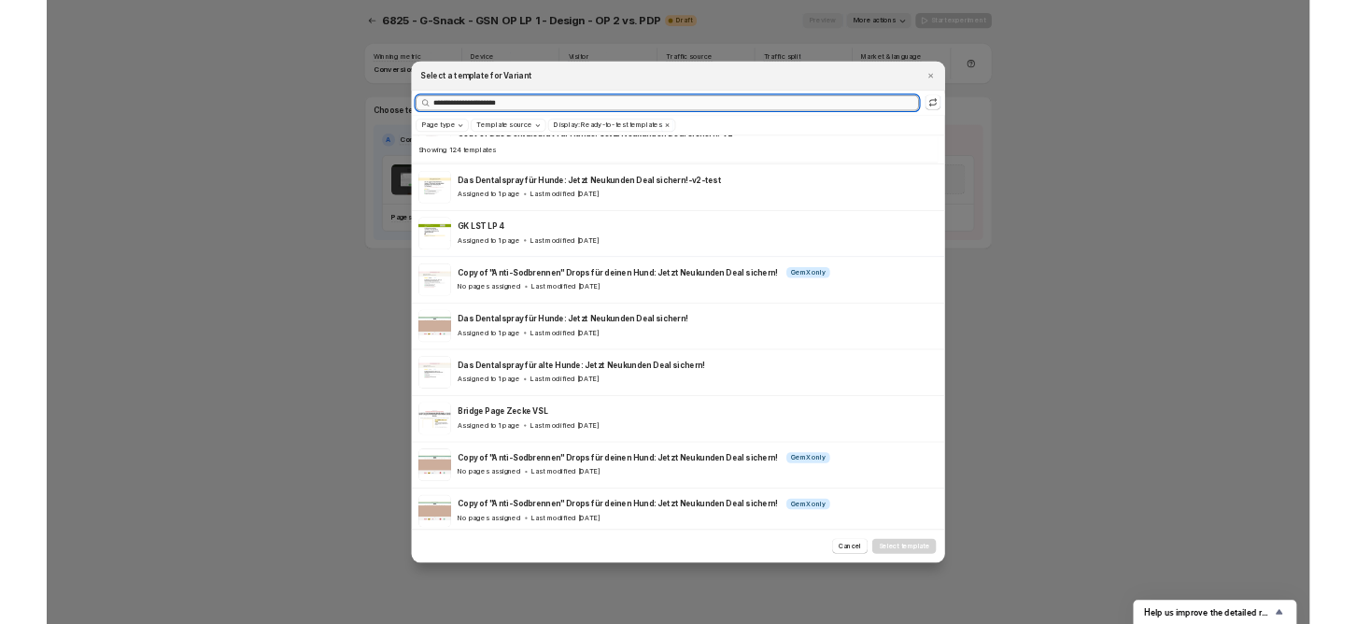
scroll to position [0, 0]
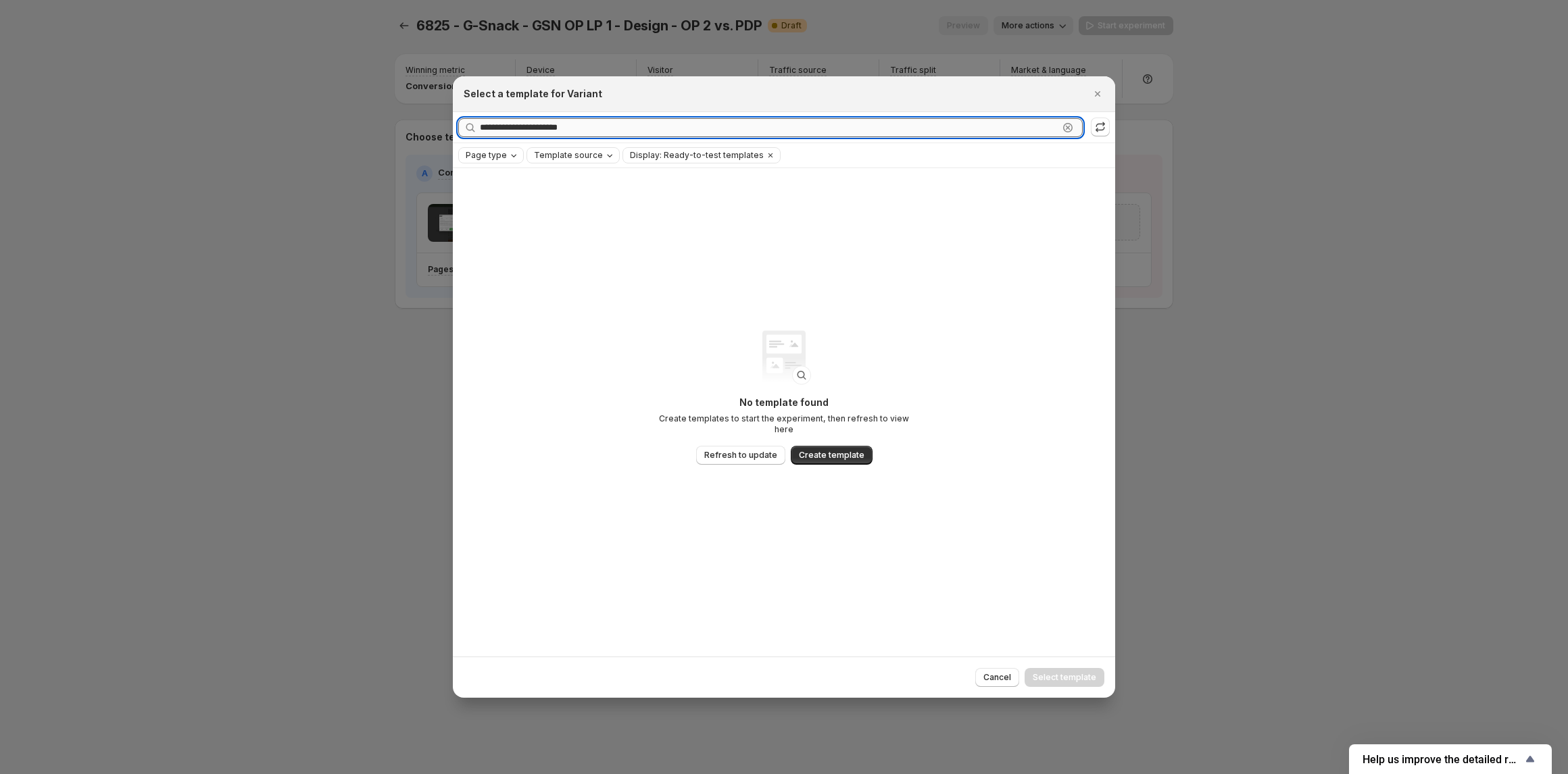
drag, startPoint x: 600, startPoint y: 130, endPoint x: 547, endPoint y: 130, distance: 53.0
click at [547, 130] on input "**********" at bounding box center [768, 127] width 578 height 19
type input "**********"
drag, startPoint x: 517, startPoint y: 128, endPoint x: 474, endPoint y: 128, distance: 43.0
click at [474, 128] on div "**********" at bounding box center [770, 127] width 624 height 19
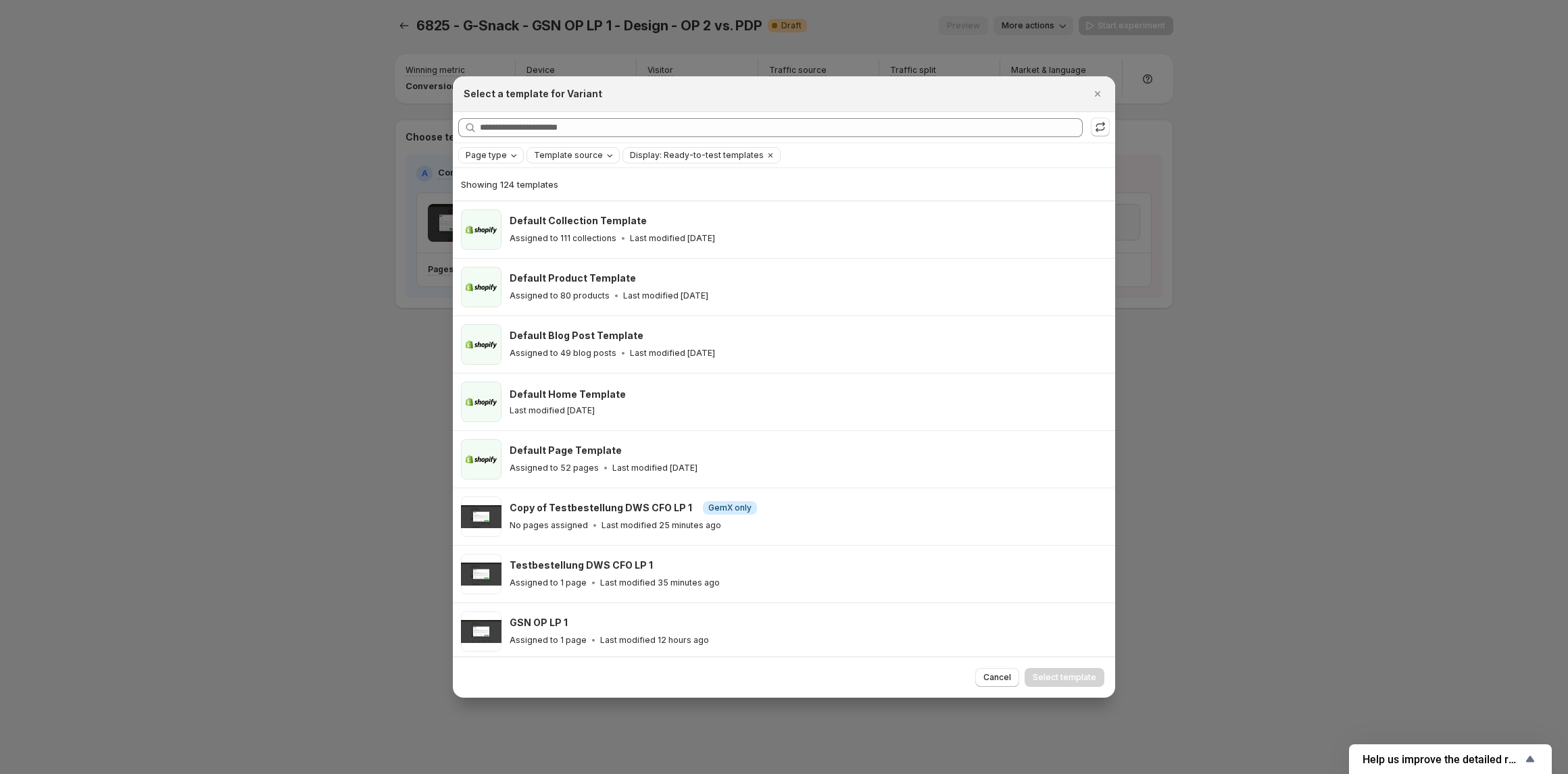
click at [501, 159] on span "Page type" at bounding box center [486, 155] width 41 height 11
click at [512, 213] on span "Product page" at bounding box center [512, 213] width 57 height 11
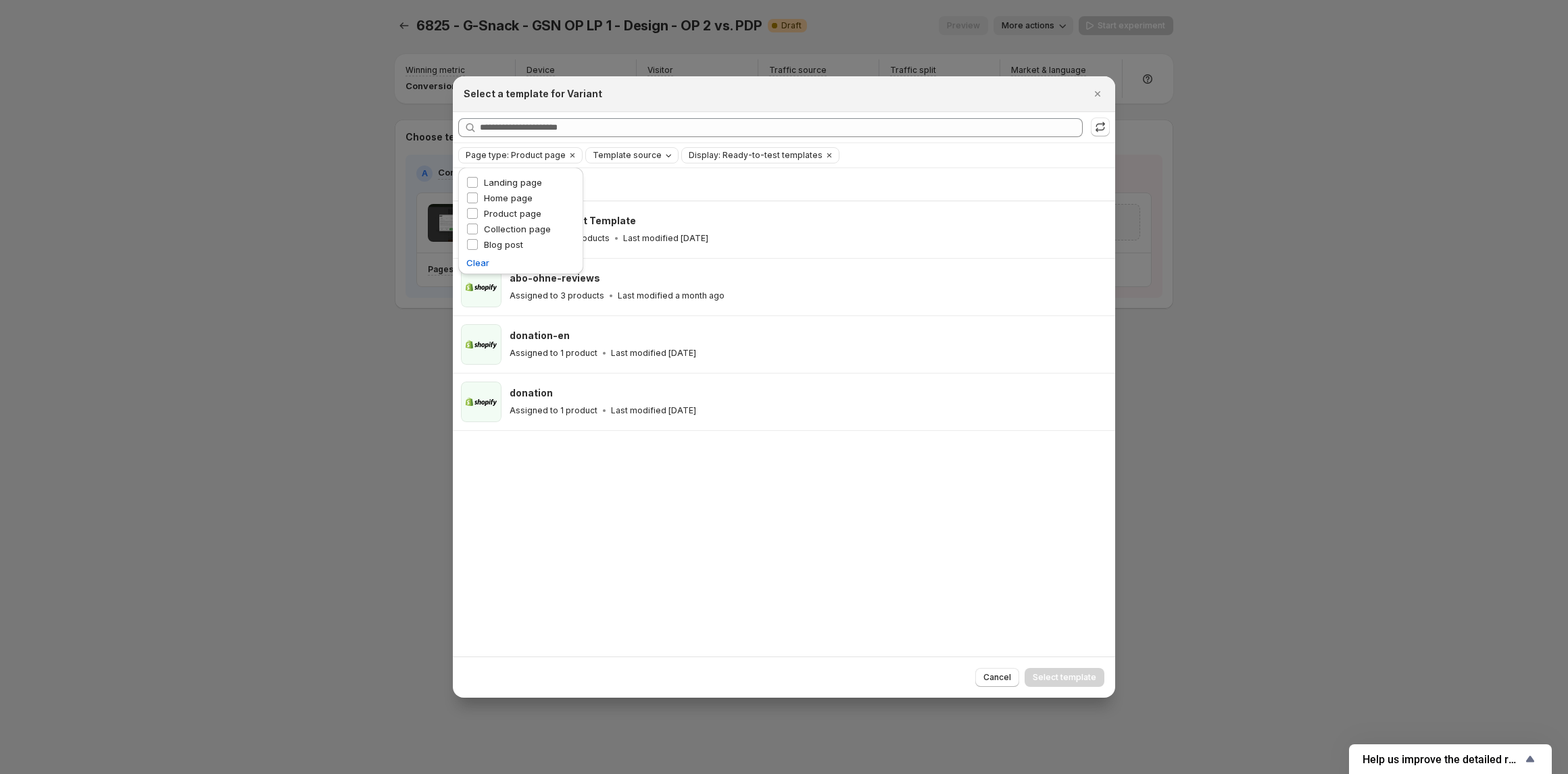
click at [696, 519] on div "Showing 4 templates Default Product Template Assigned to 80 products Last modif…" at bounding box center [784, 412] width 662 height 488
click at [823, 153] on icon "Clear" at bounding box center [829, 155] width 11 height 11
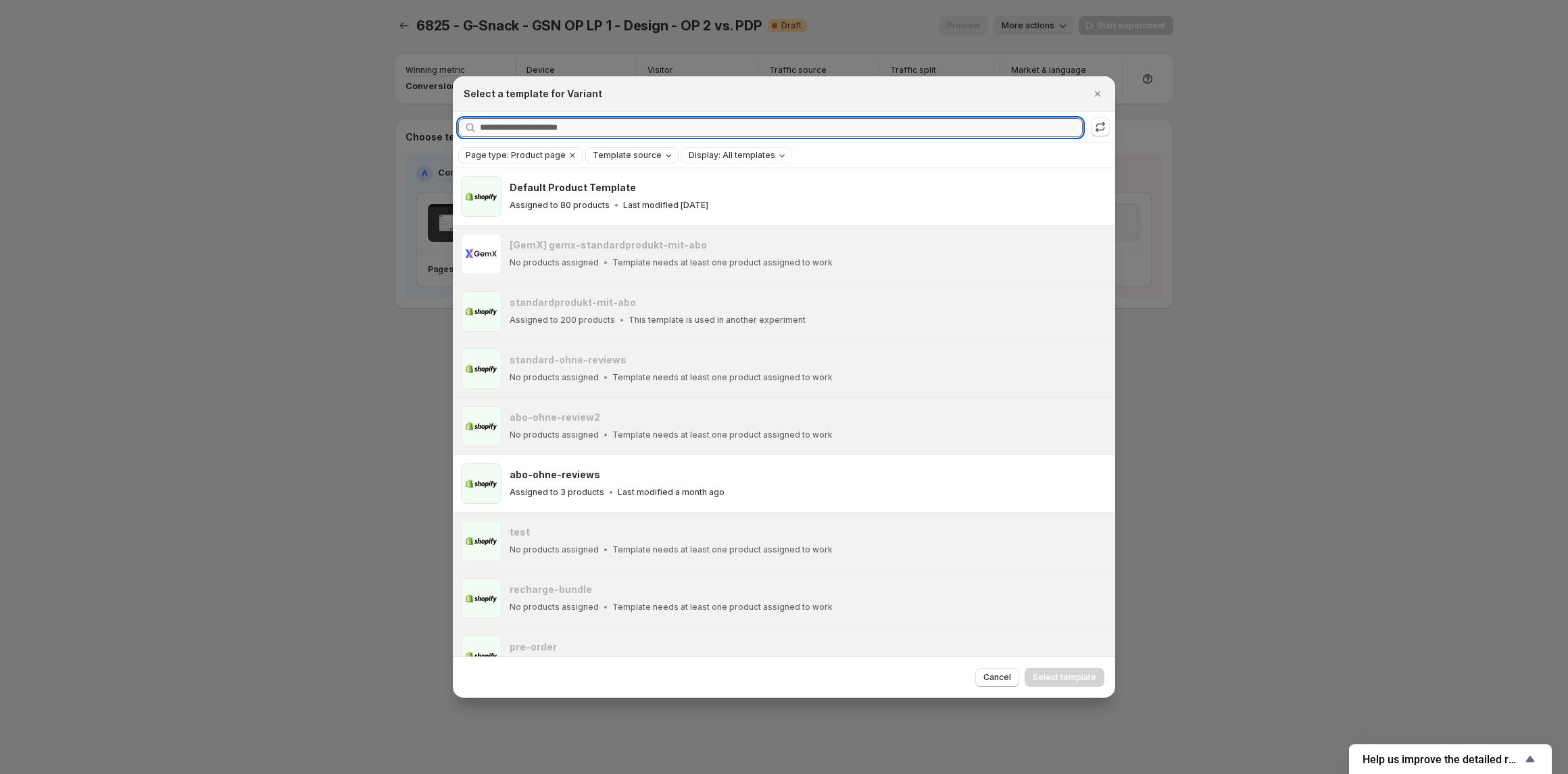
click at [541, 124] on input "Searching all templates" at bounding box center [781, 127] width 603 height 19
paste input "**********"
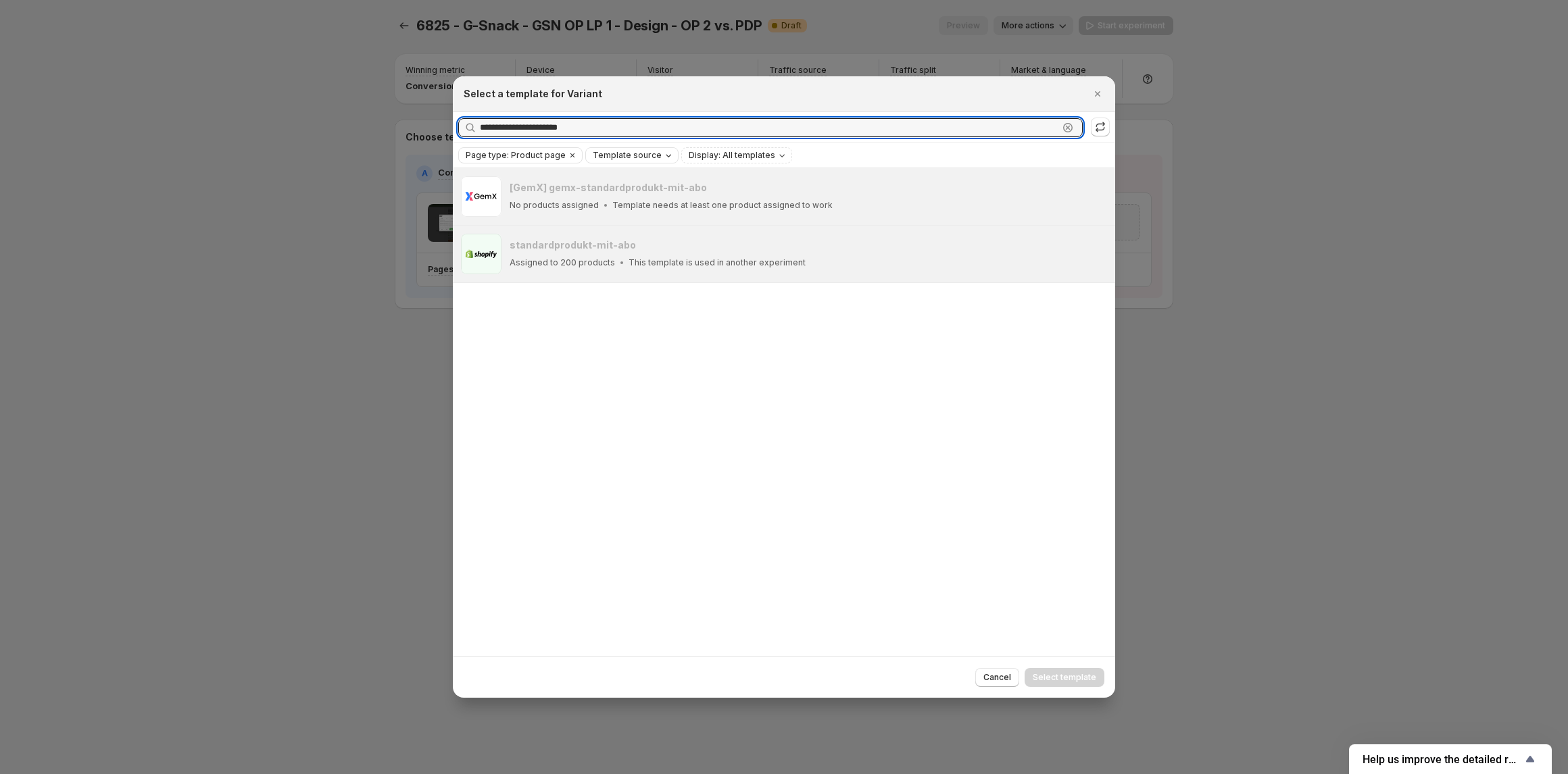
type input "**********"
click at [1100, 87] on div "Refresh to update" at bounding box center [1101, 101] width 93 height 30
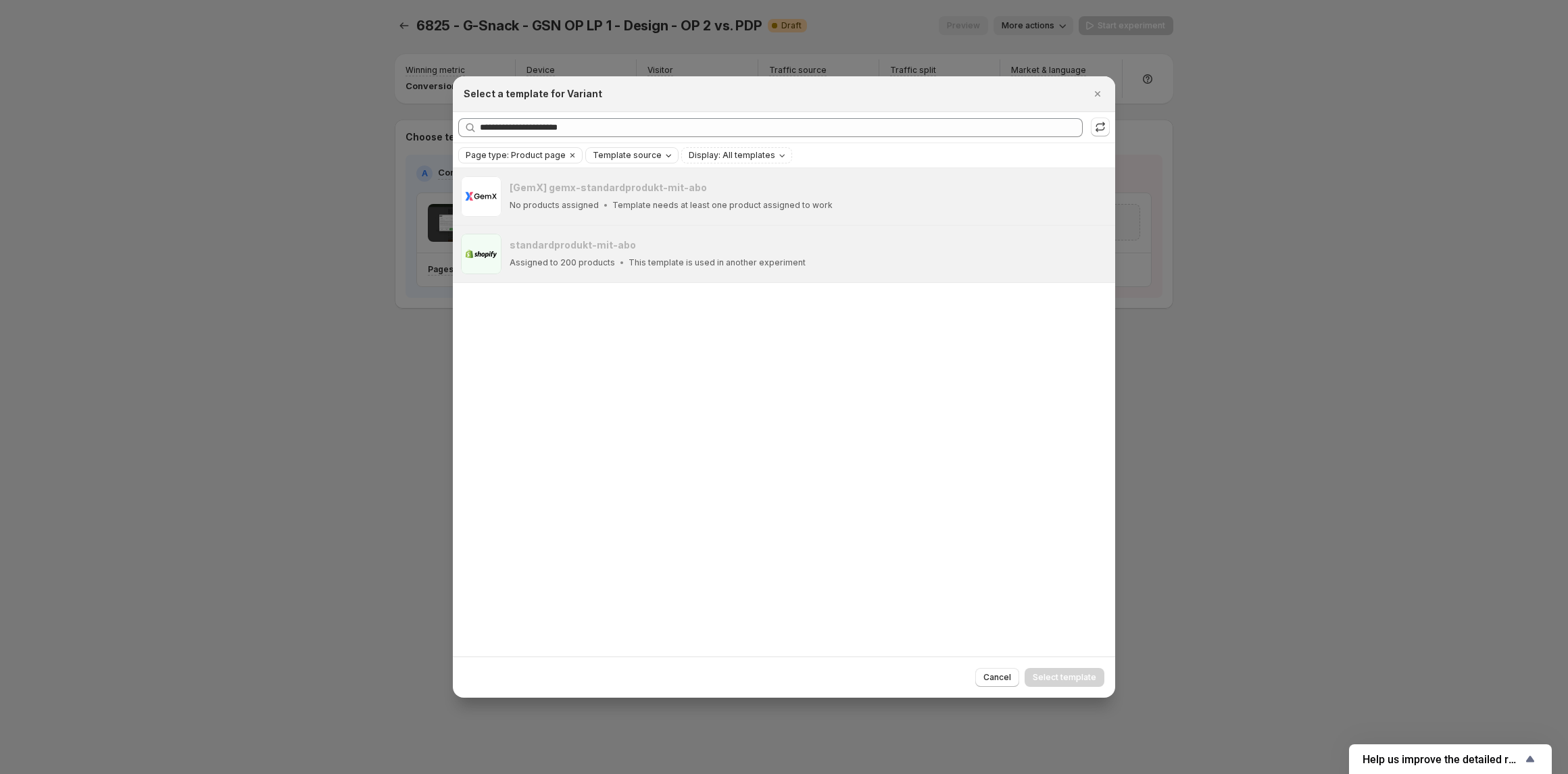
click at [1276, 403] on div at bounding box center [784, 387] width 1568 height 774
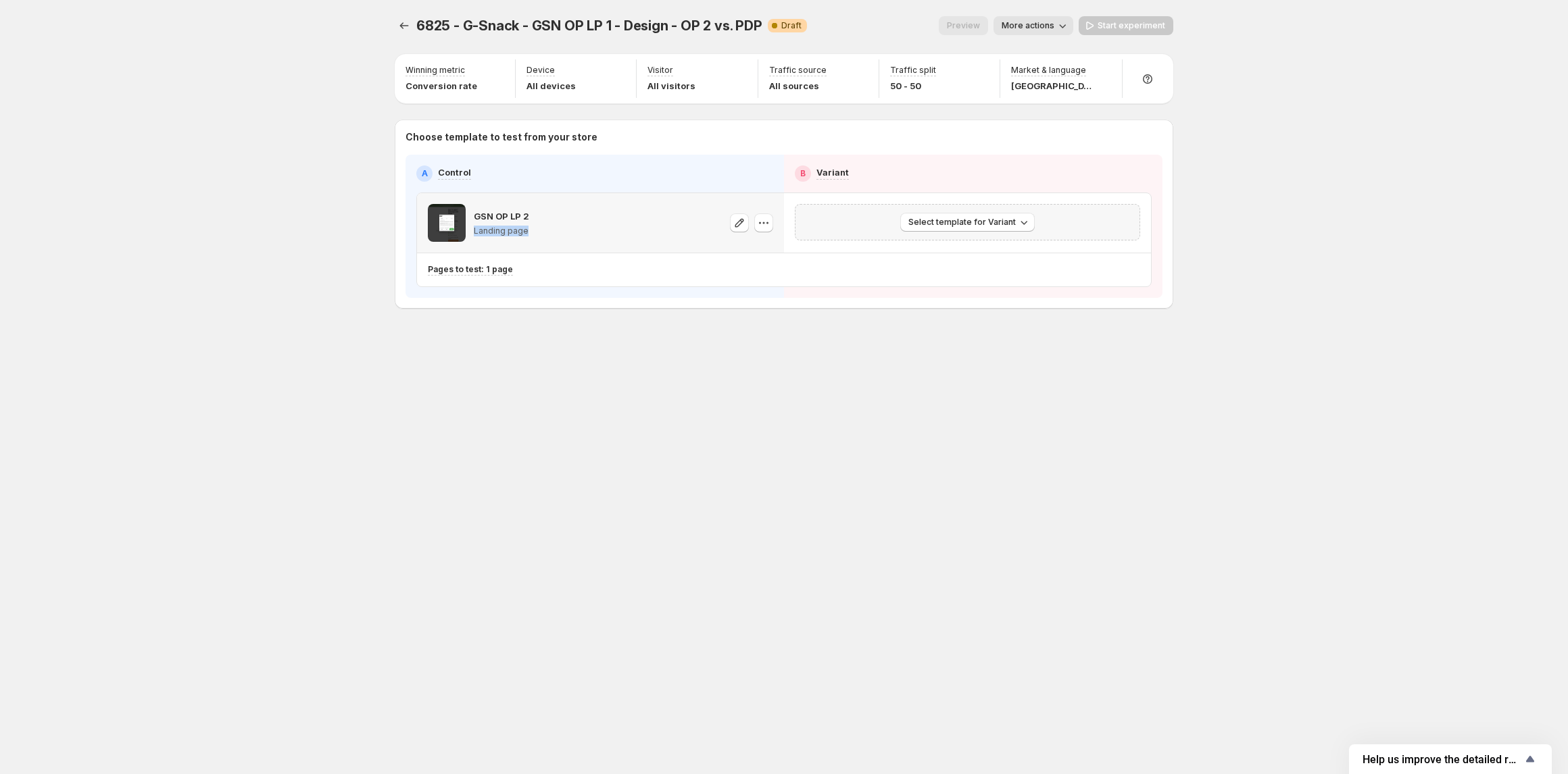
drag, startPoint x: 471, startPoint y: 232, endPoint x: 536, endPoint y: 231, distance: 65.0
click at [536, 231] on div "GSN OP LP 2 Landing page" at bounding box center [600, 223] width 345 height 38
click at [632, 373] on div "6825 - G-Snack - GSN OP LP 1 - Design - OP 2 vs. PDP. This page is ready 6825 -…" at bounding box center [784, 191] width 811 height 382
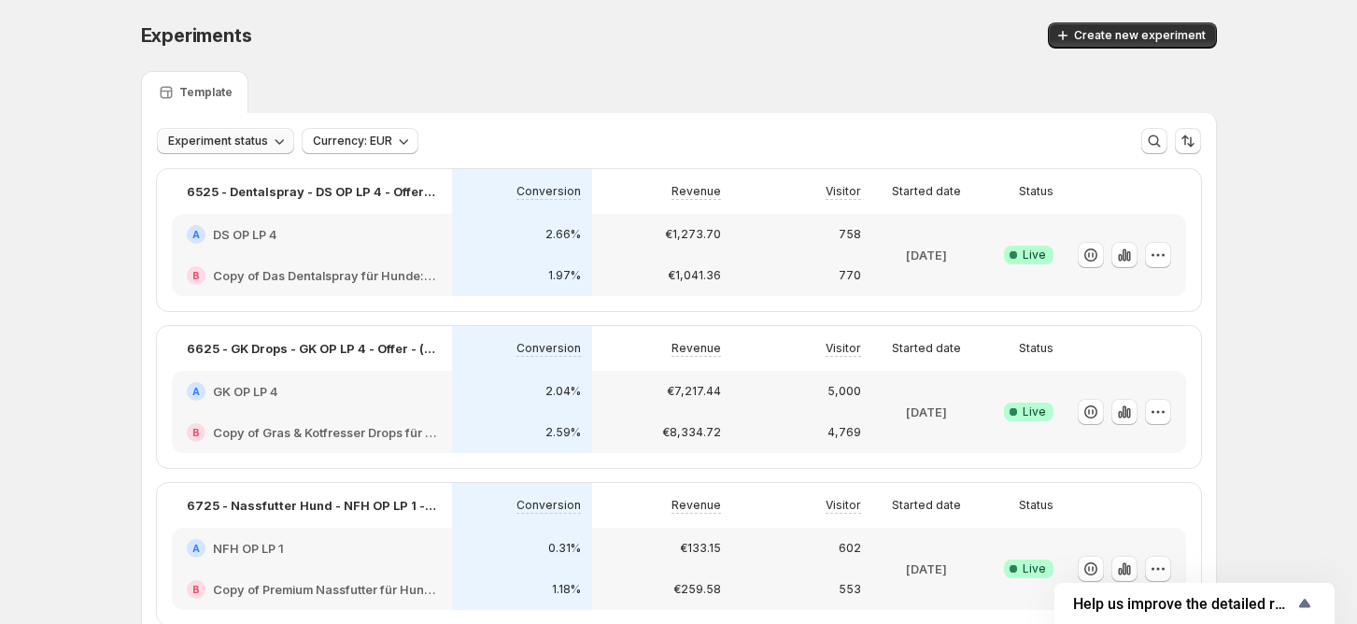
click at [181, 139] on span "Experiment status" at bounding box center [218, 141] width 100 height 15
click at [197, 179] on p "Live" at bounding box center [203, 179] width 23 height 19
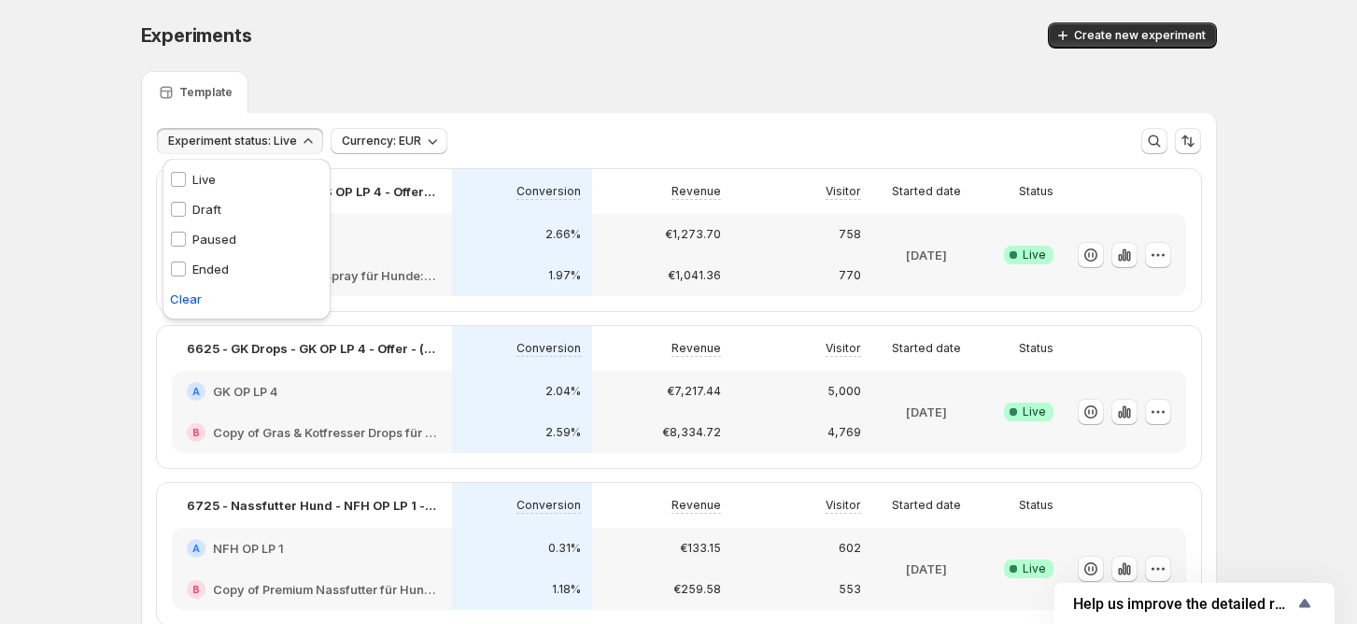
click at [130, 238] on div "Experiments. This page is ready Experiments Create new experiment Template Expe…" at bounding box center [679, 370] width 1121 height 741
click at [183, 134] on span "Experiment status: Live" at bounding box center [232, 141] width 129 height 15
click at [199, 172] on p "Live" at bounding box center [203, 179] width 23 height 19
click at [184, 299] on div "Clear" at bounding box center [246, 299] width 153 height 19
click at [233, 134] on span "Experiment status" at bounding box center [218, 141] width 100 height 15
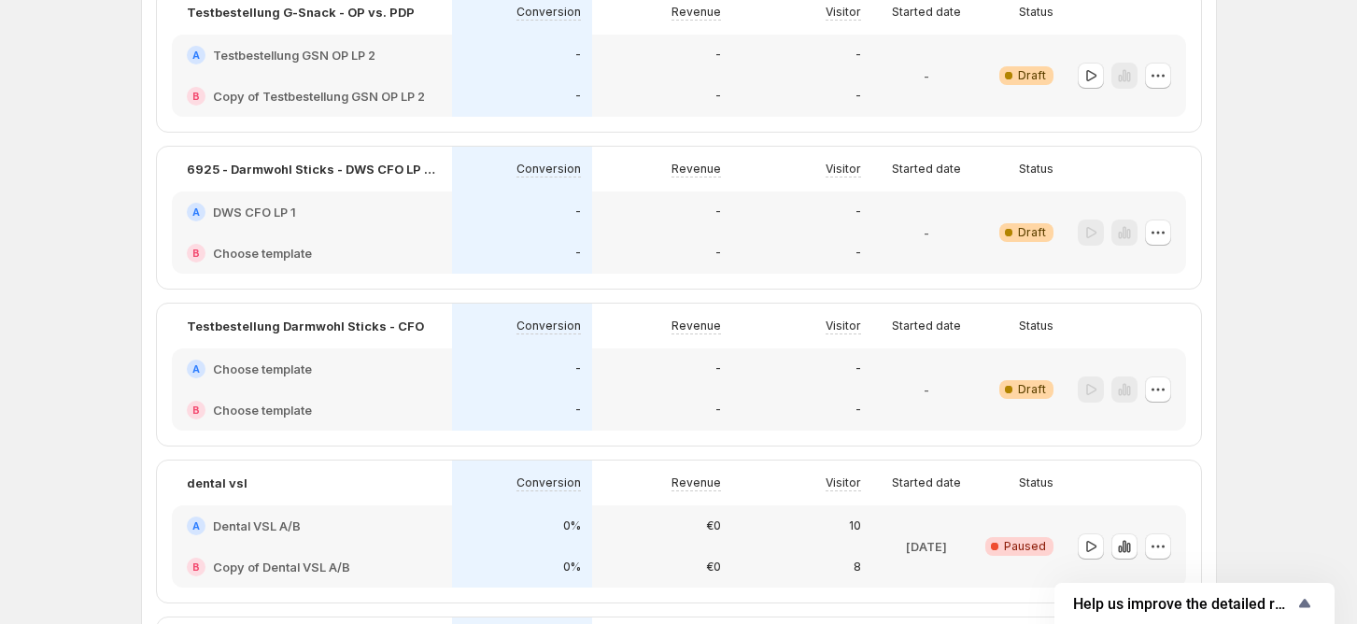
scroll to position [996, 0]
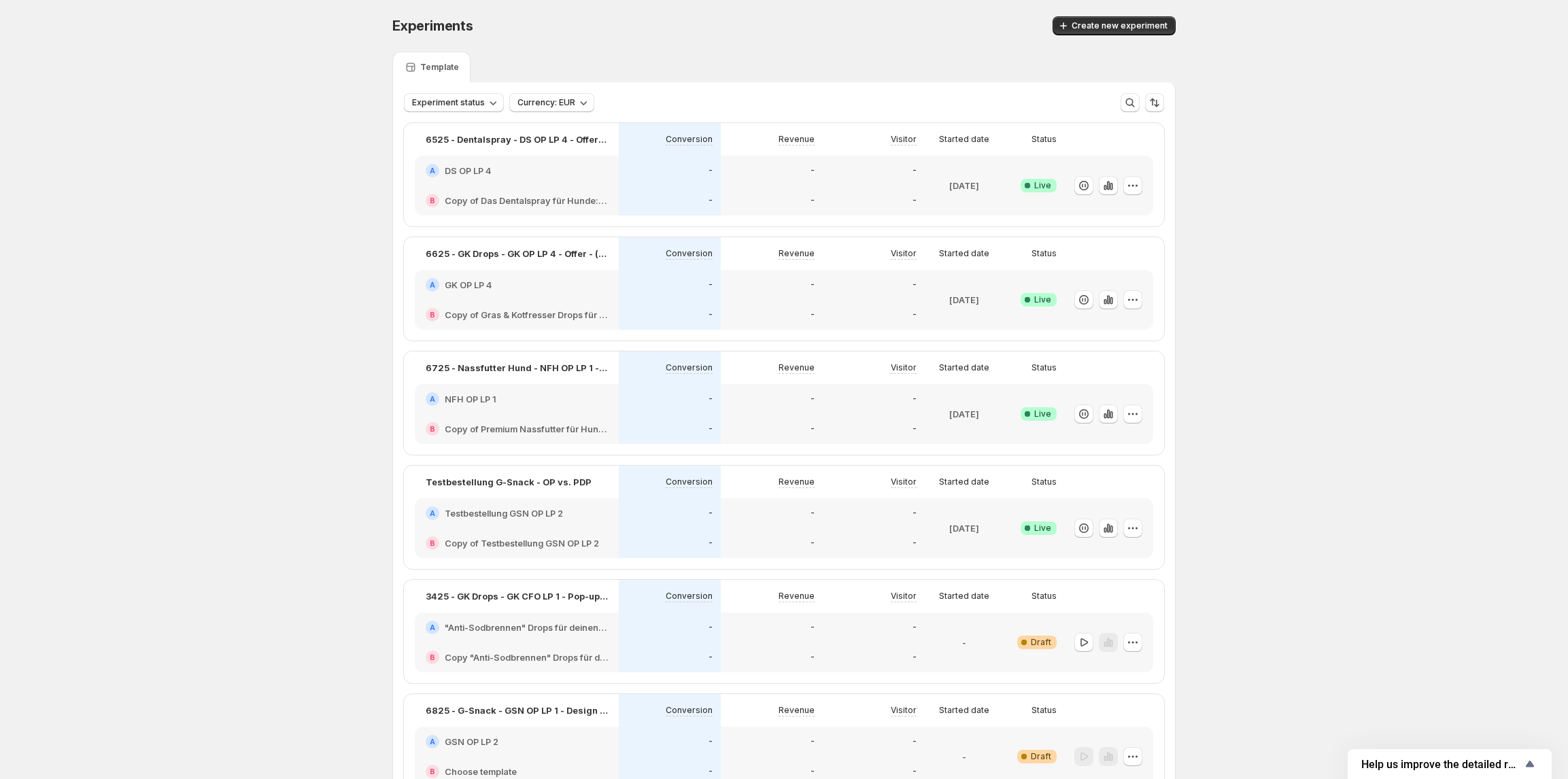
scroll to position [90, 0]
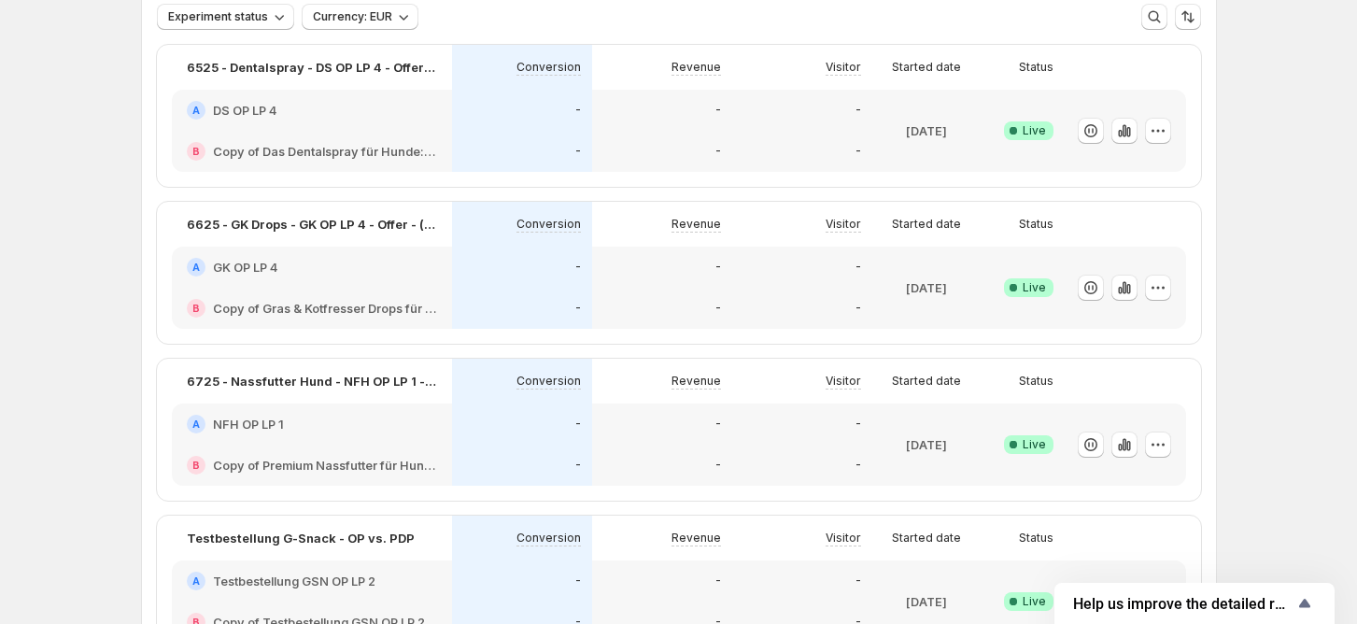
scroll to position [996, 0]
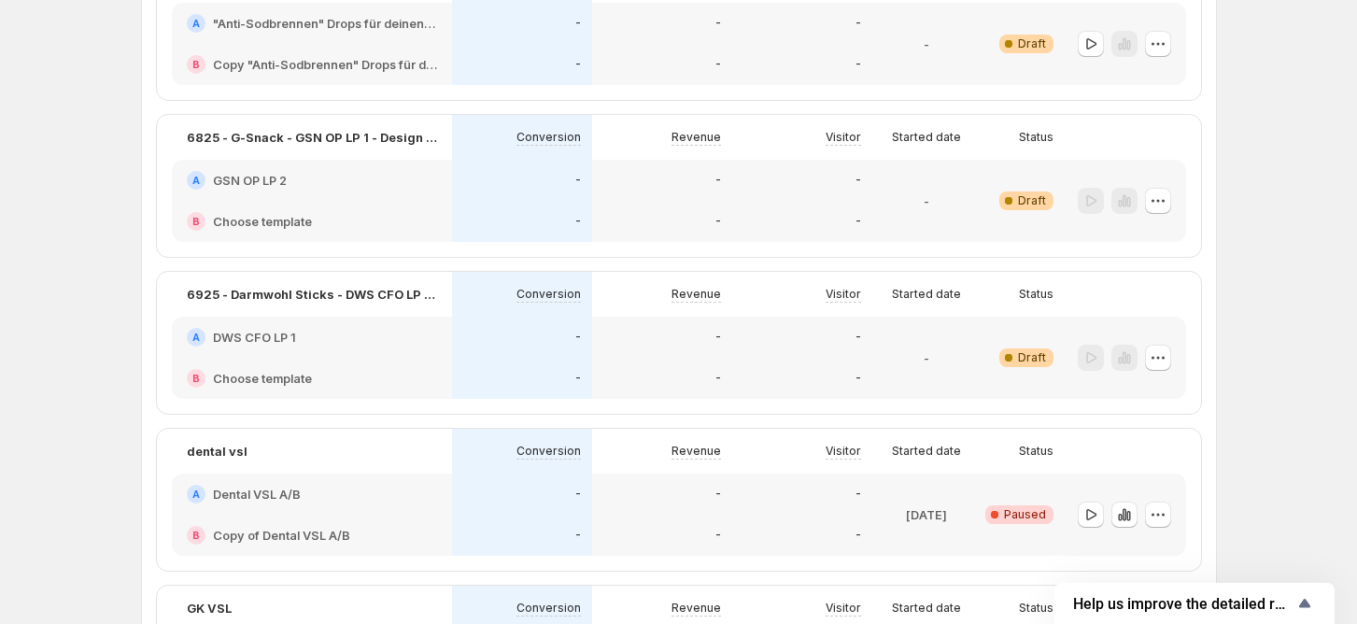
click at [315, 336] on div "A DWS CFO LP 1" at bounding box center [312, 337] width 250 height 19
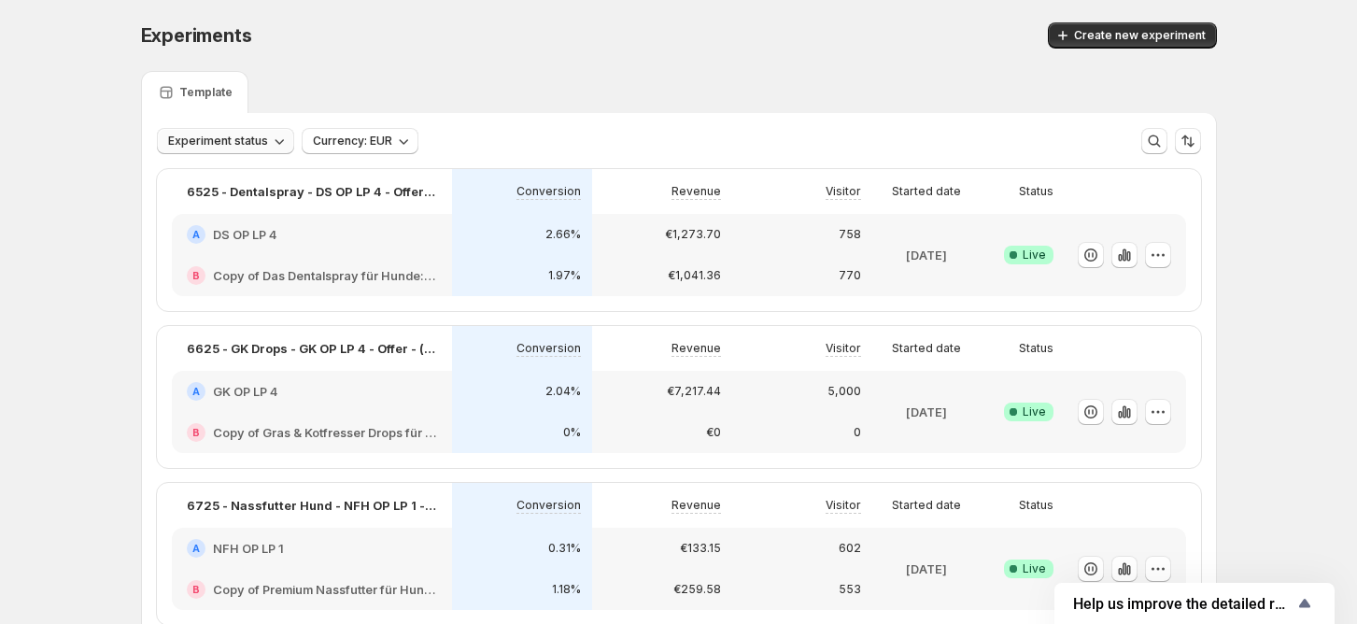
click at [209, 145] on span "Experiment status" at bounding box center [218, 141] width 100 height 15
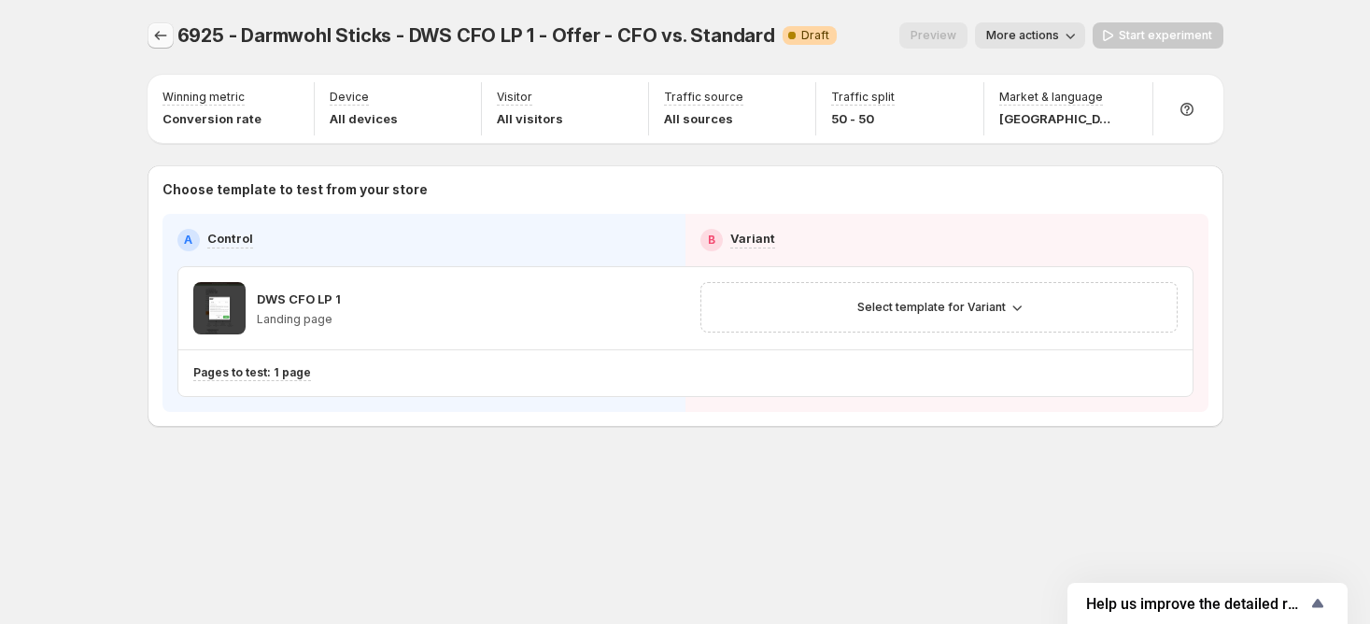
click at [155, 35] on icon "Experiments" at bounding box center [160, 35] width 12 height 9
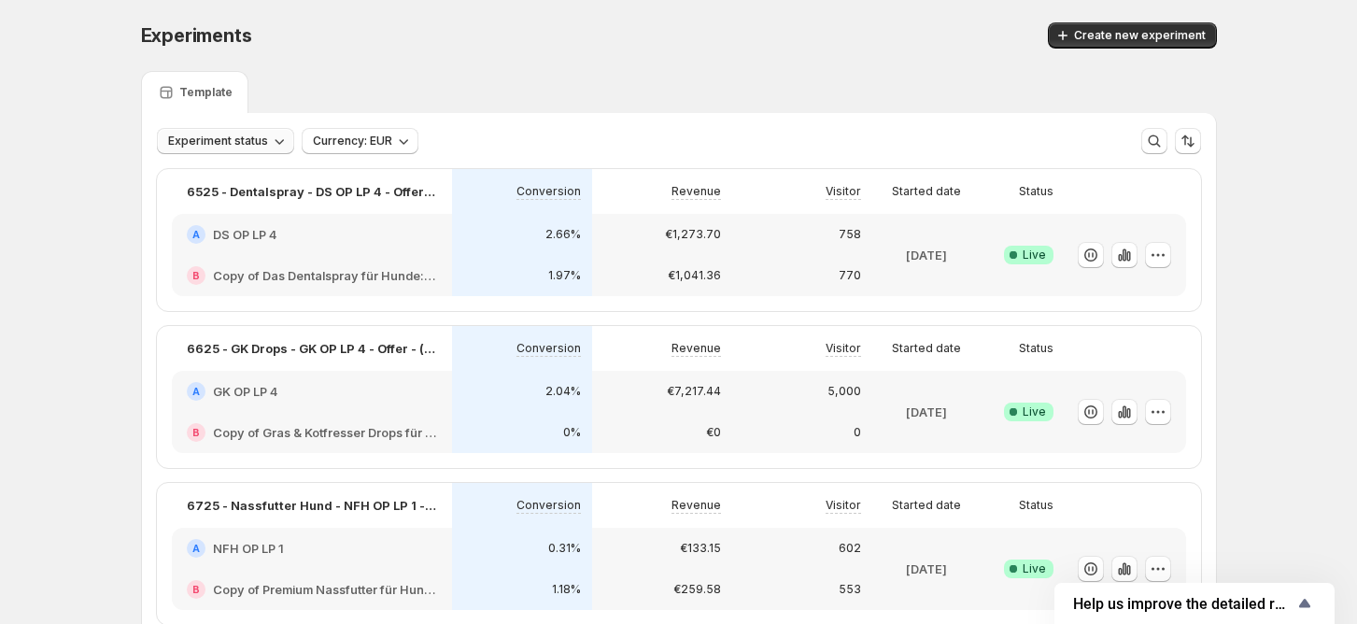
click at [194, 148] on span "Experiment status" at bounding box center [218, 141] width 100 height 15
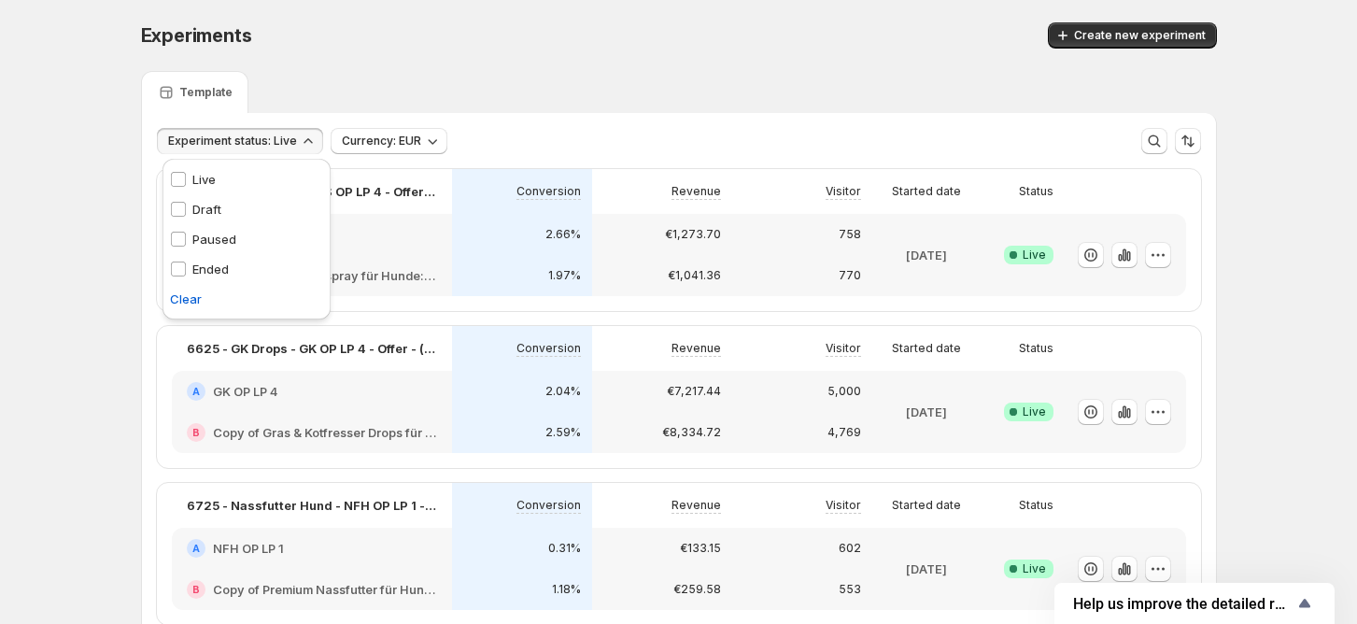
click at [144, 200] on div "Experiments. This page is ready Experiments Create new experiment Template Expe…" at bounding box center [679, 527] width 1121 height 1055
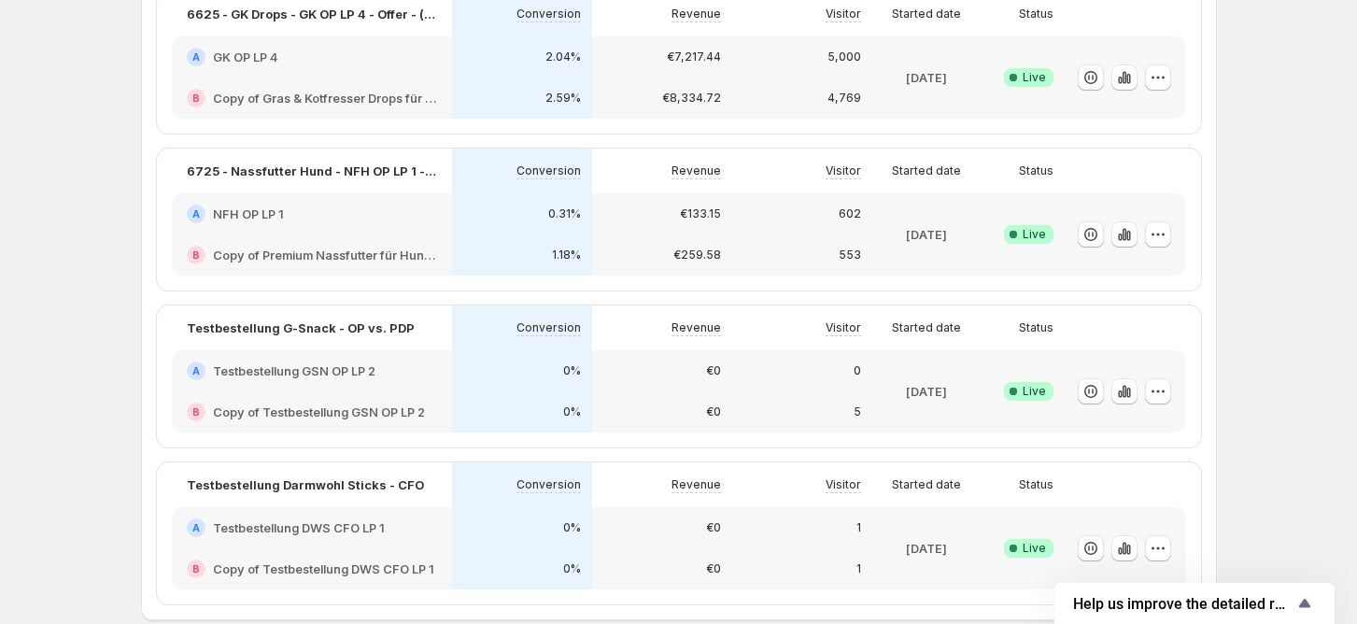
scroll to position [374, 0]
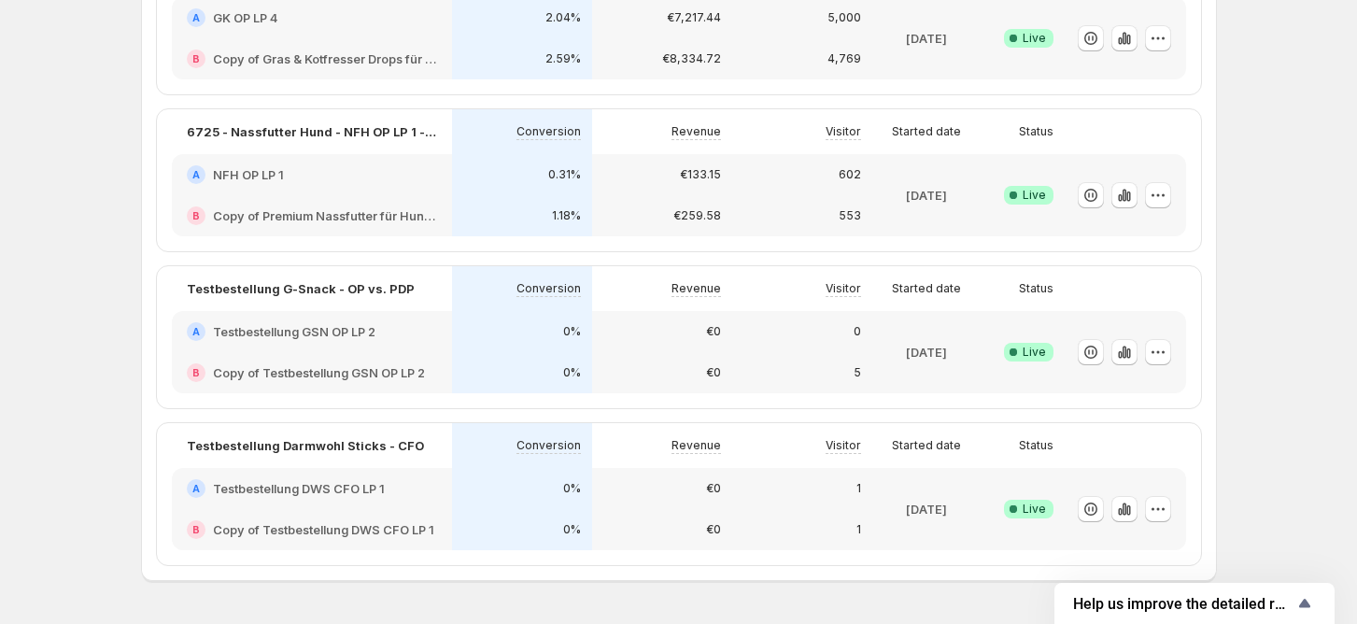
click at [361, 322] on h2 "Testbestellung GSN OP LP 2" at bounding box center [294, 331] width 162 height 19
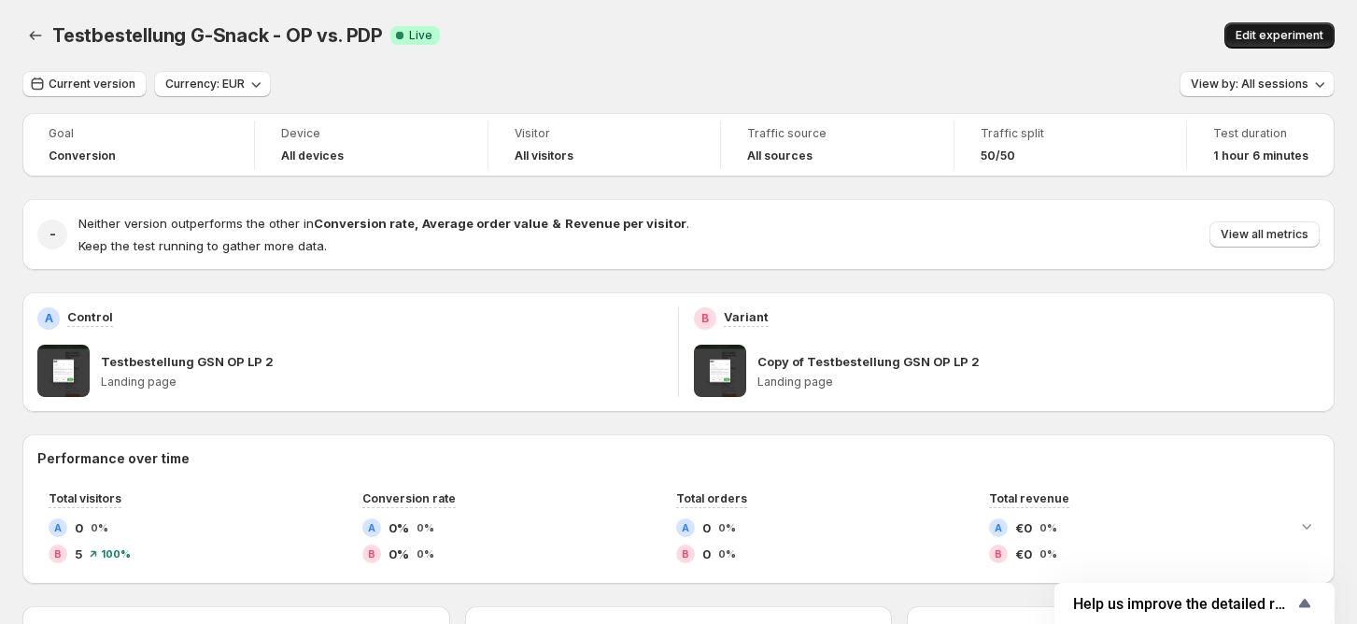
click at [1281, 31] on span "Edit experiment" at bounding box center [1280, 35] width 88 height 15
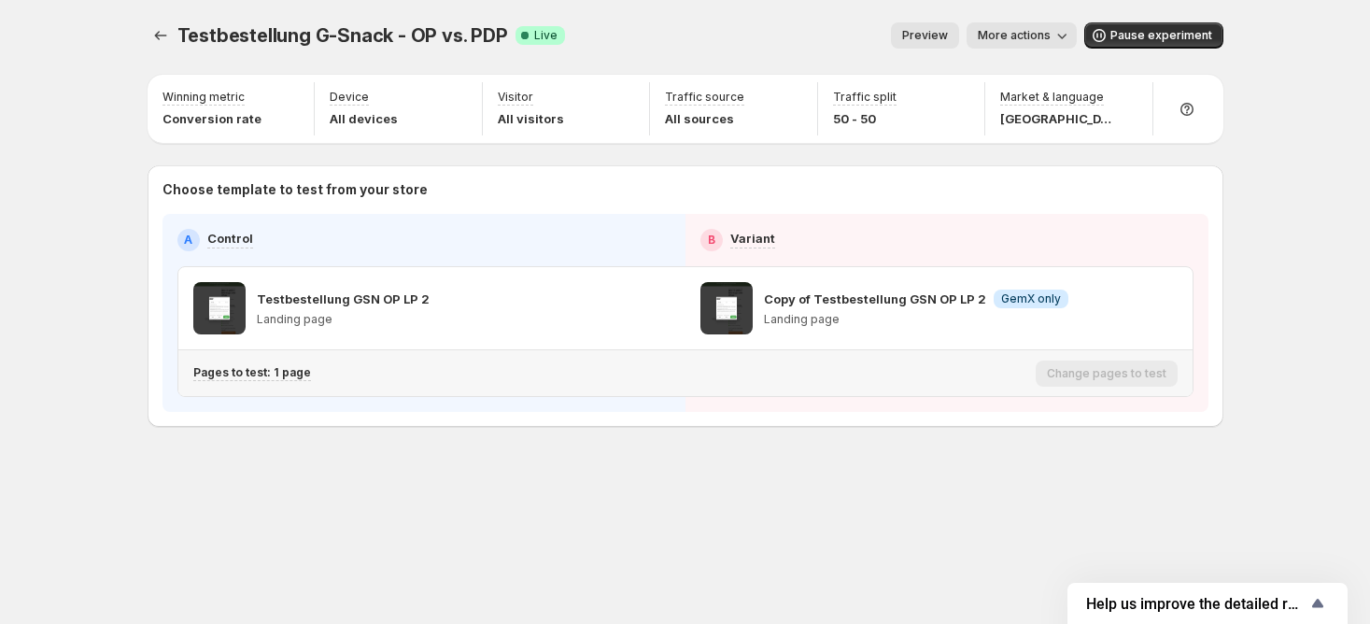
click at [289, 374] on p "Pages to test: 1 page" at bounding box center [252, 372] width 118 height 15
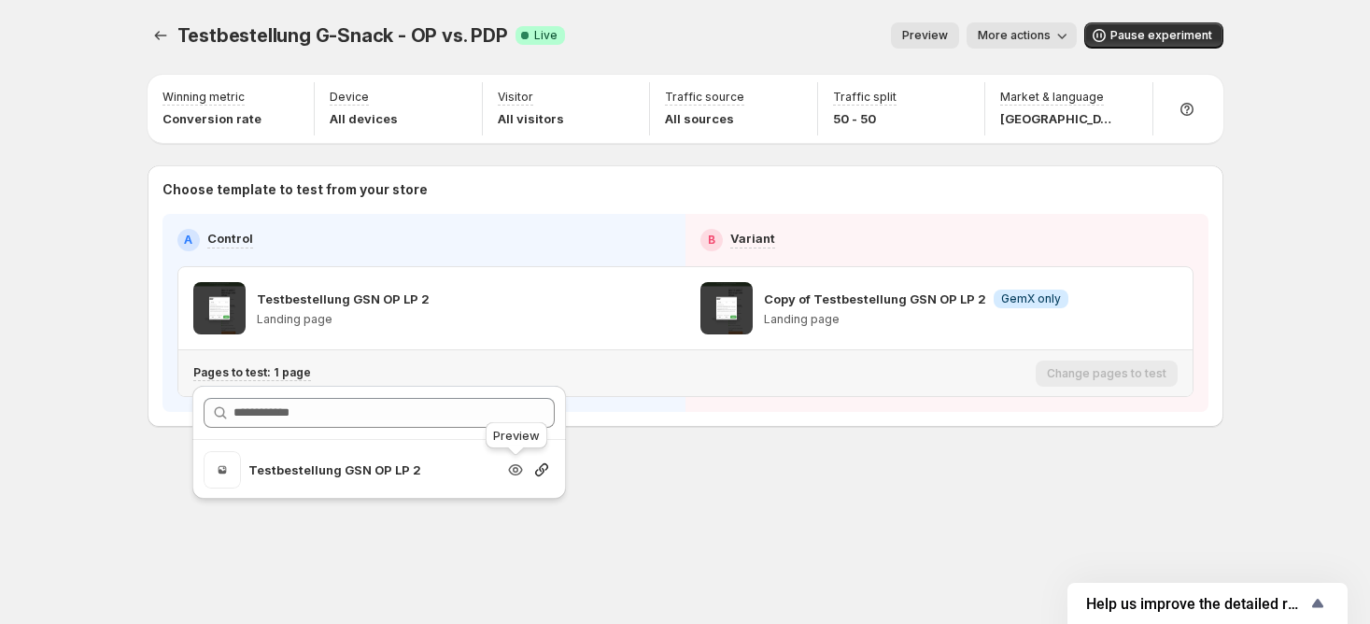
click at [519, 474] on icon "button" at bounding box center [515, 469] width 19 height 19
click at [152, 27] on icon "Experiments" at bounding box center [160, 35] width 19 height 19
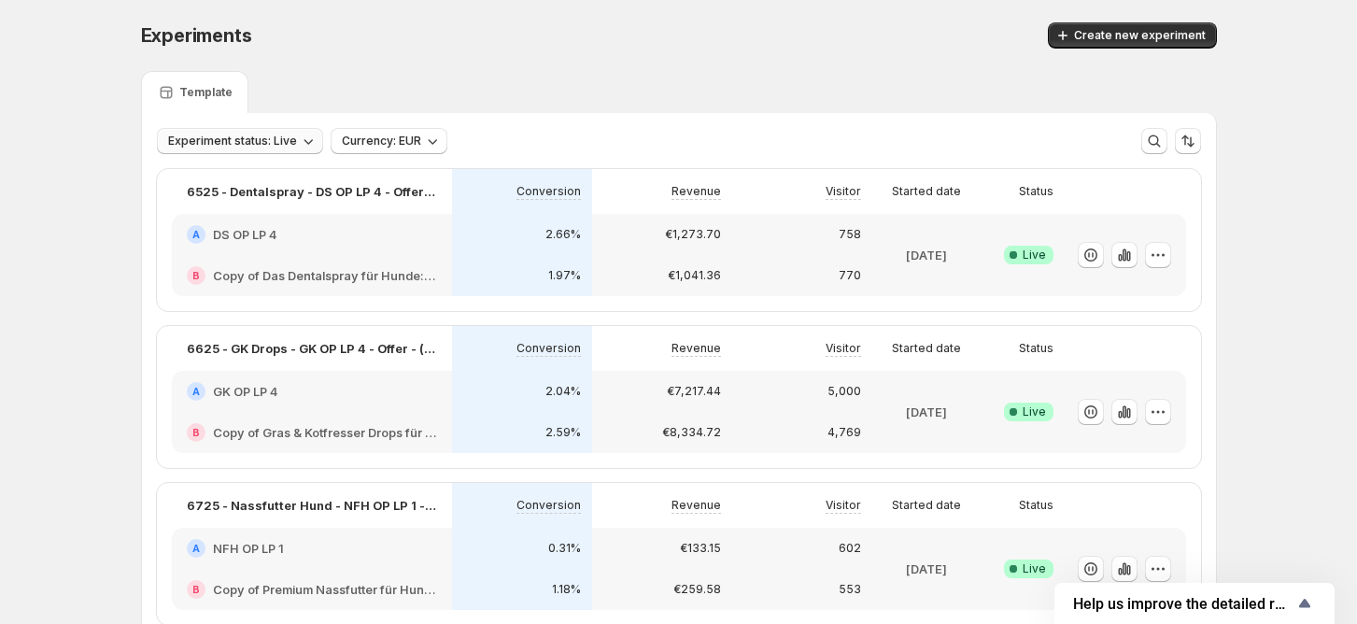
click at [170, 141] on button "Experiment status: Live" at bounding box center [240, 141] width 166 height 26
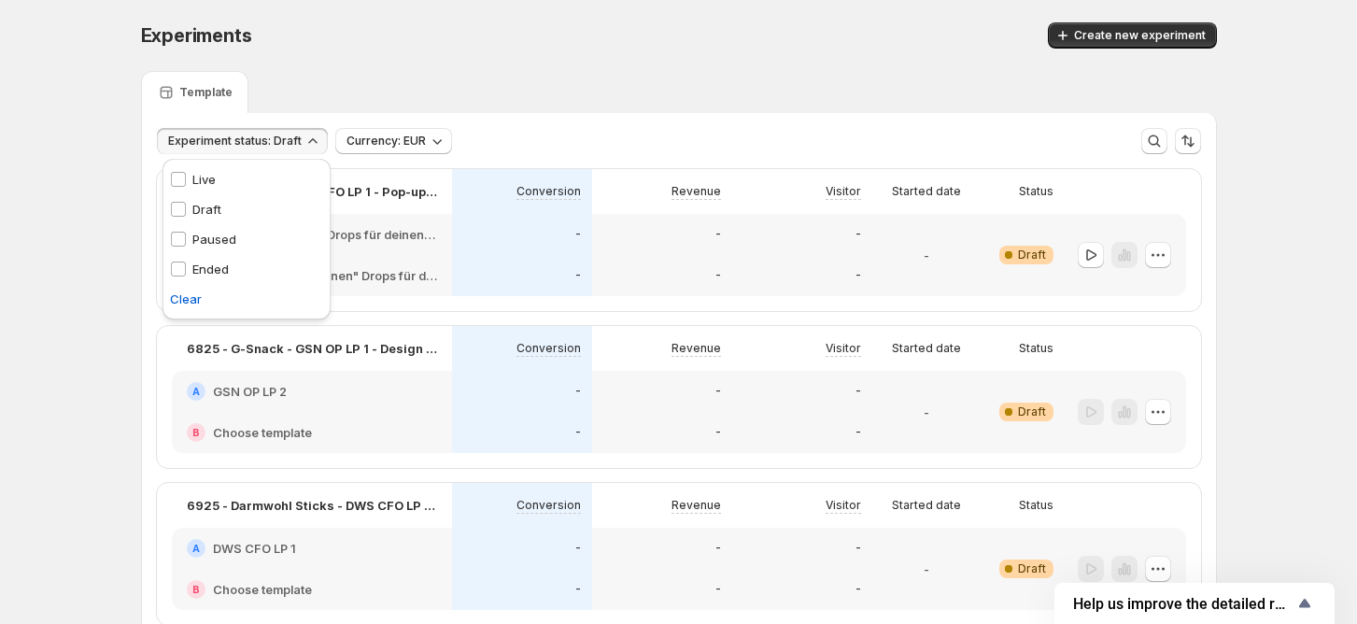
drag, startPoint x: 532, startPoint y: 77, endPoint x: 519, endPoint y: 162, distance: 86.0
click at [533, 76] on div "Template" at bounding box center [679, 92] width 1076 height 42
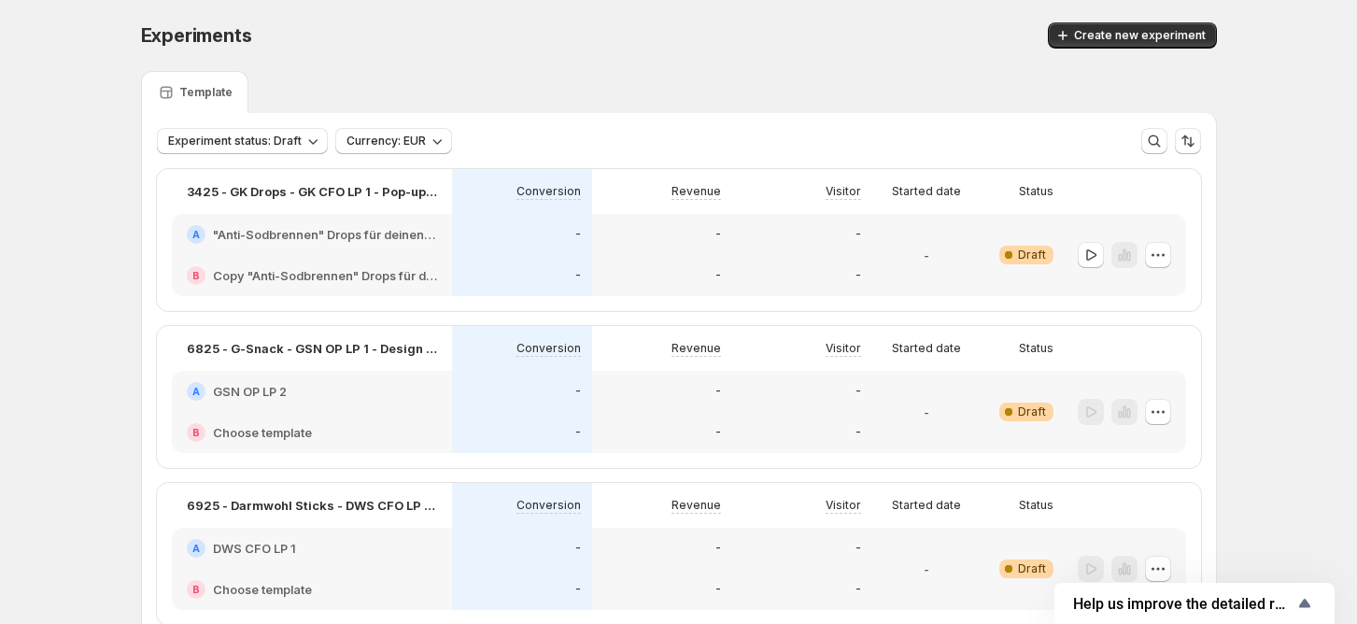
click at [285, 389] on h2 "GSN OP LP 2" at bounding box center [250, 391] width 74 height 19
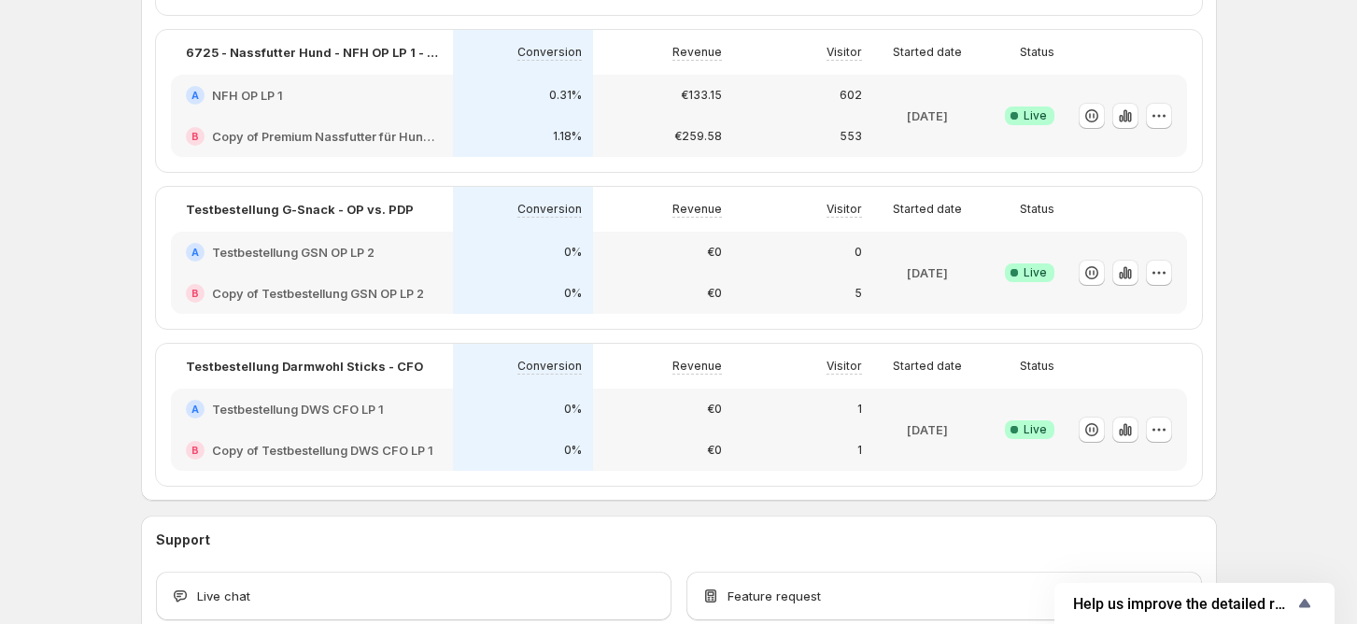
scroll to position [871, 0]
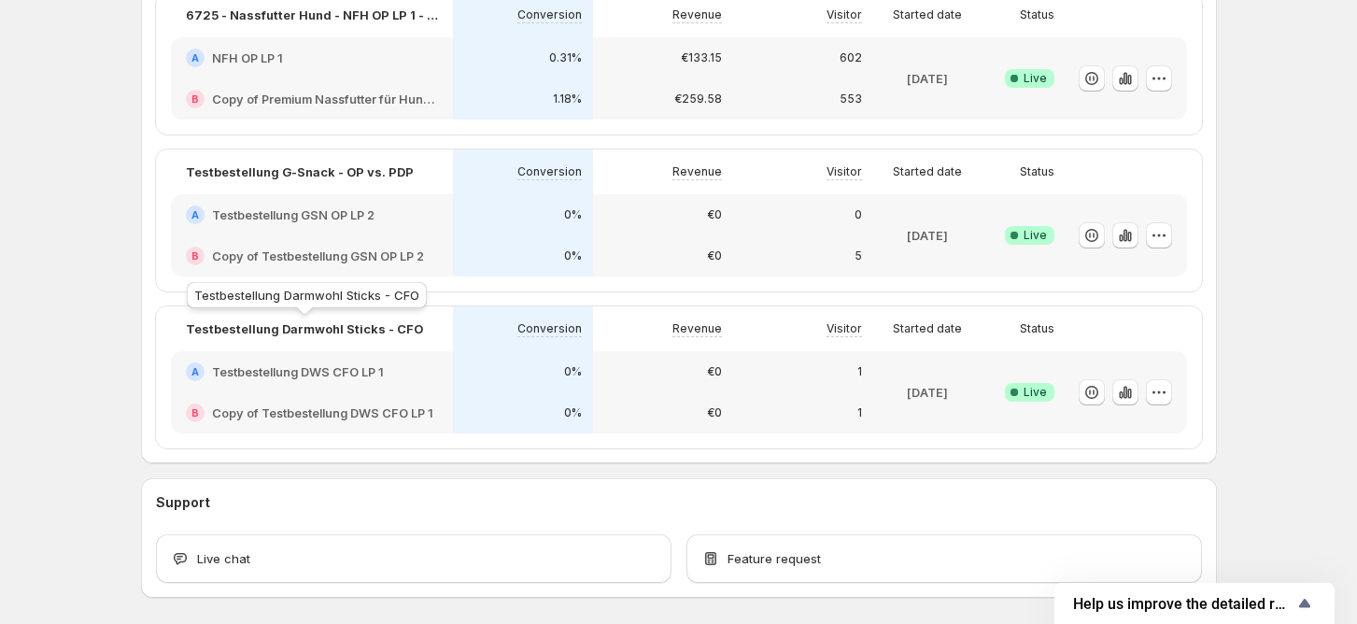
click at [351, 332] on p "Testbestellung Darmwohl Sticks - CFO" at bounding box center [304, 328] width 237 height 19
click at [332, 369] on h2 "Testbestellung DWS CFO LP 1" at bounding box center [298, 371] width 172 height 19
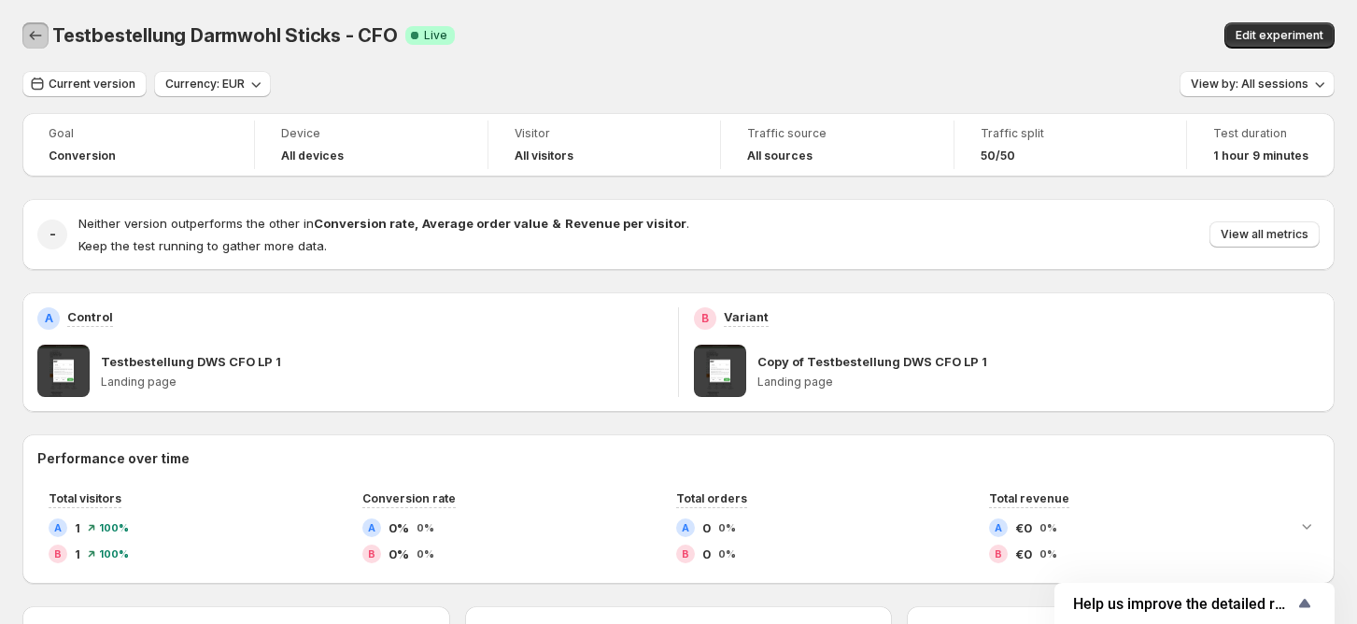
drag, startPoint x: 31, startPoint y: 35, endPoint x: 105, endPoint y: 5, distance: 79.6
click at [31, 35] on icon "Back" at bounding box center [36, 35] width 12 height 9
